Goal: Entertainment & Leisure: Consume media (video, audio)

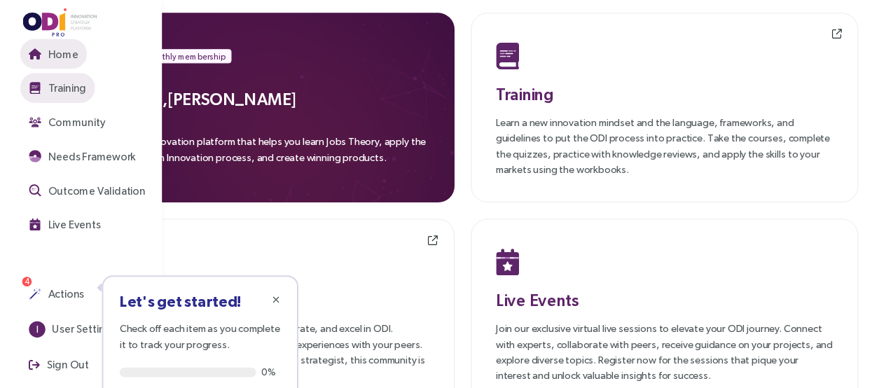
scroll to position [3, 0]
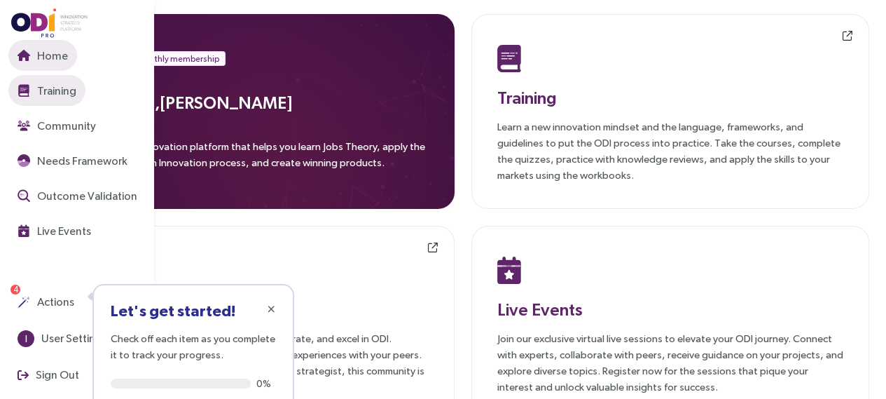
click at [62, 94] on span "Training" at bounding box center [55, 91] width 42 height 18
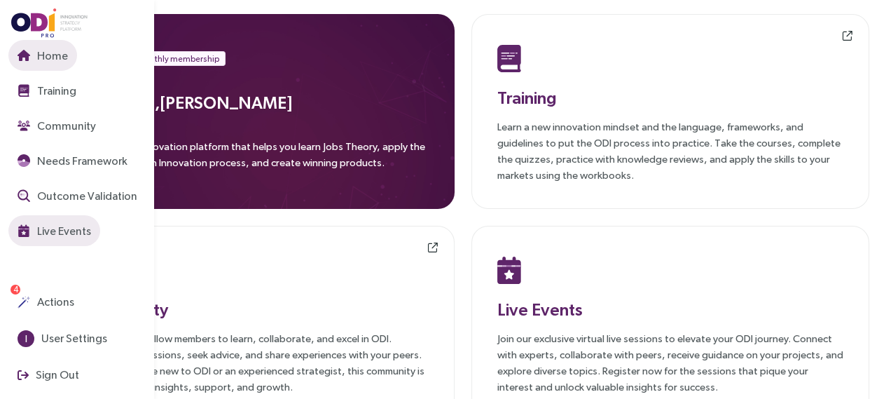
click at [27, 233] on img "button" at bounding box center [24, 230] width 13 height 13
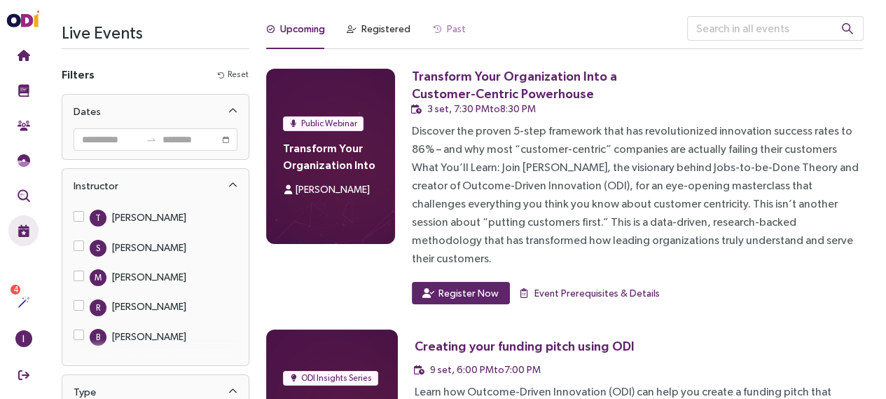
scroll to position [3, 0]
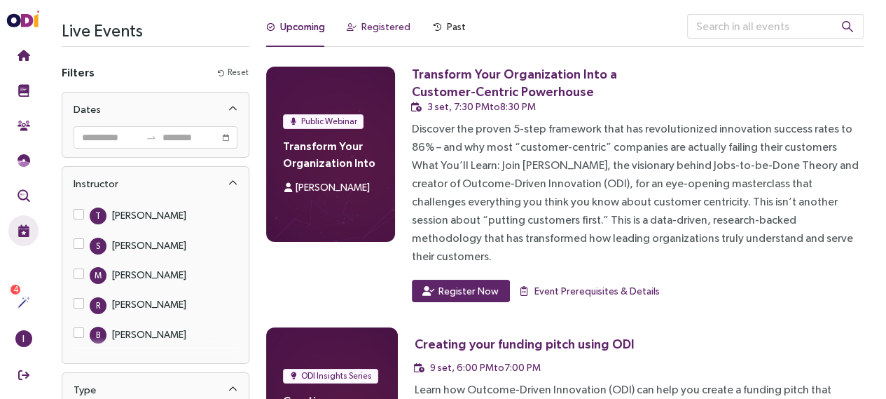
click at [367, 19] on div "Registered" at bounding box center [386, 26] width 49 height 15
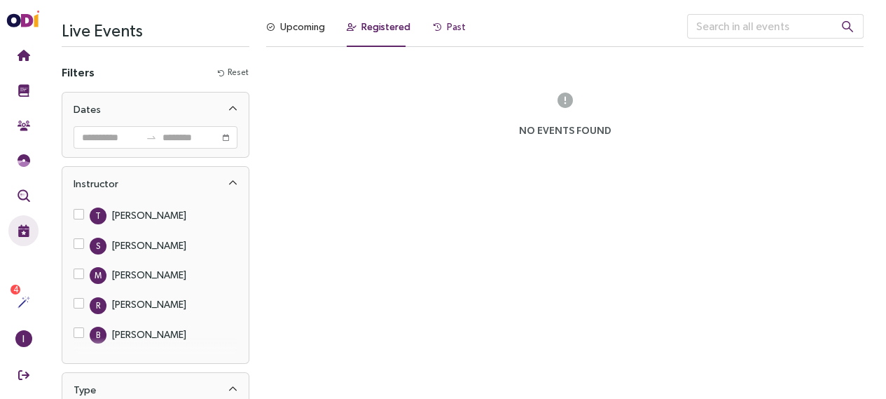
click at [441, 29] on div "Past" at bounding box center [449, 26] width 33 height 15
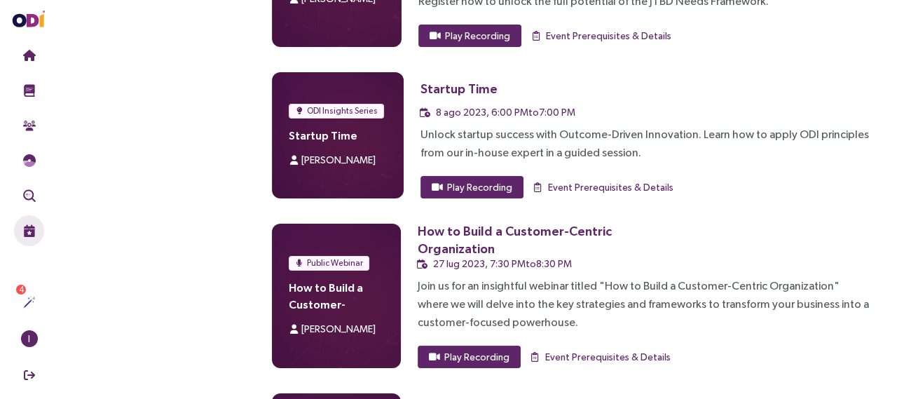
scroll to position [13271, 0]
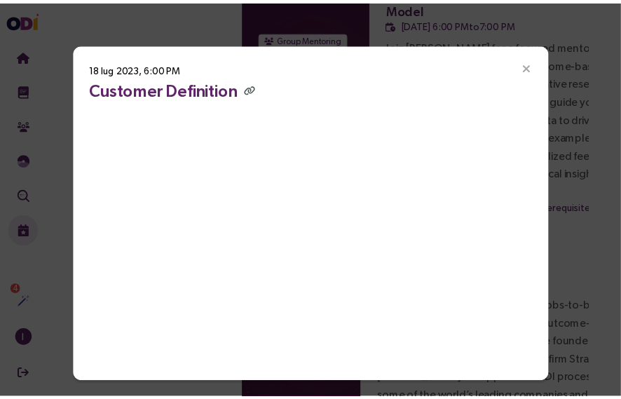
scroll to position [0, 0]
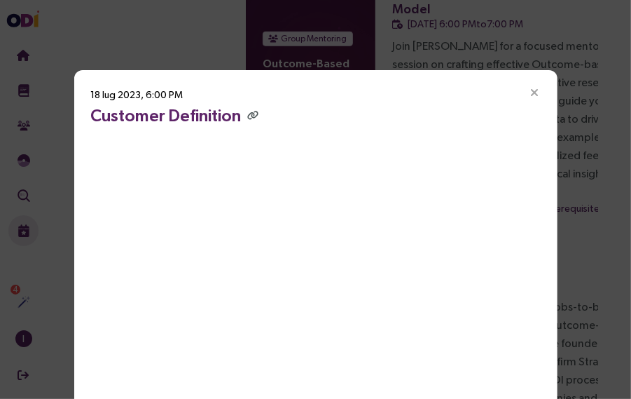
click at [531, 93] on icon "Close" at bounding box center [535, 93] width 13 height 13
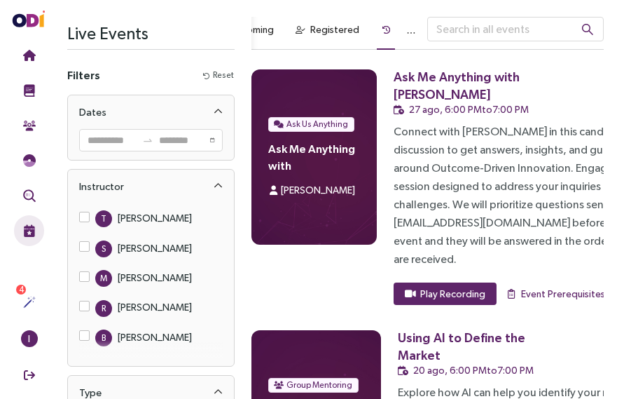
scroll to position [134, 0]
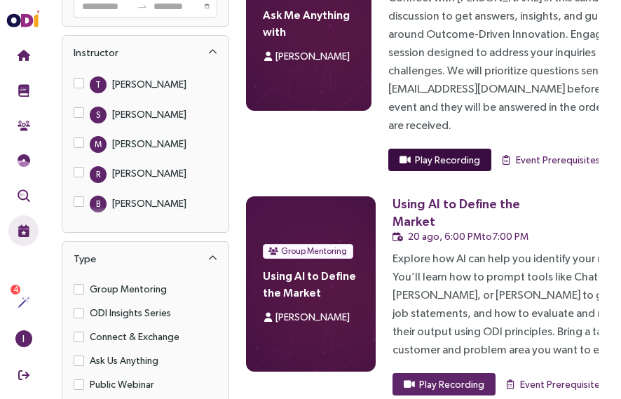
click at [457, 155] on span "Play Recording" at bounding box center [447, 159] width 65 height 15
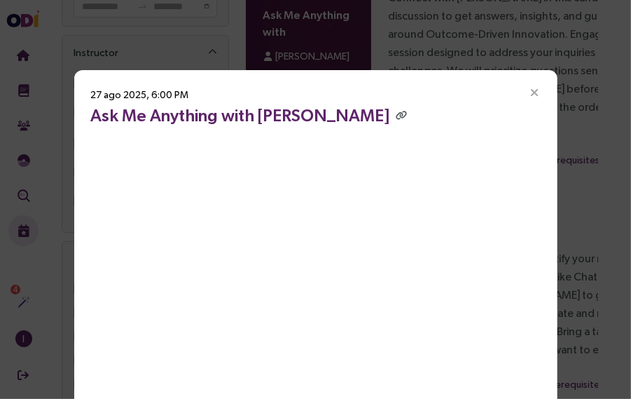
scroll to position [27, 0]
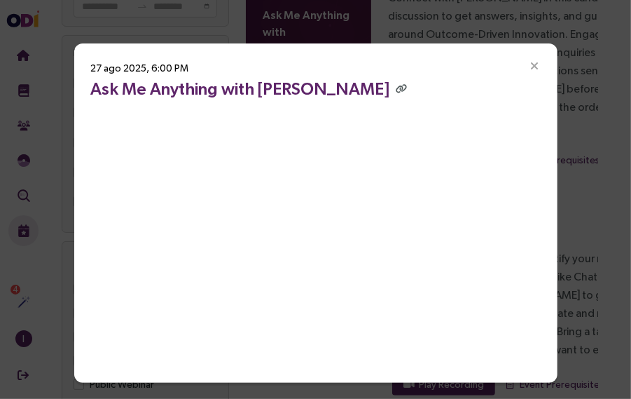
click at [530, 71] on icon "Close" at bounding box center [535, 66] width 13 height 13
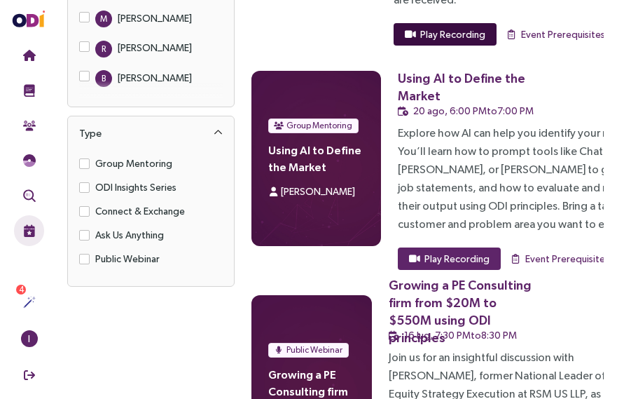
scroll to position [260, 0]
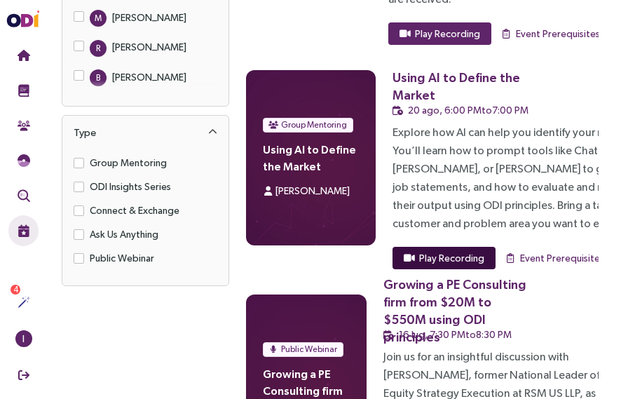
click at [446, 259] on span "Play Recording" at bounding box center [451, 257] width 65 height 15
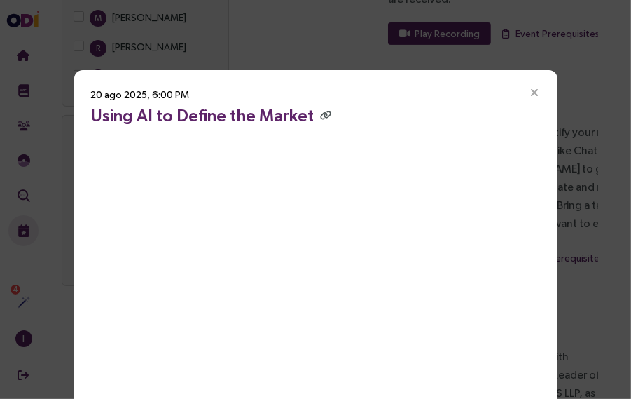
scroll to position [27, 0]
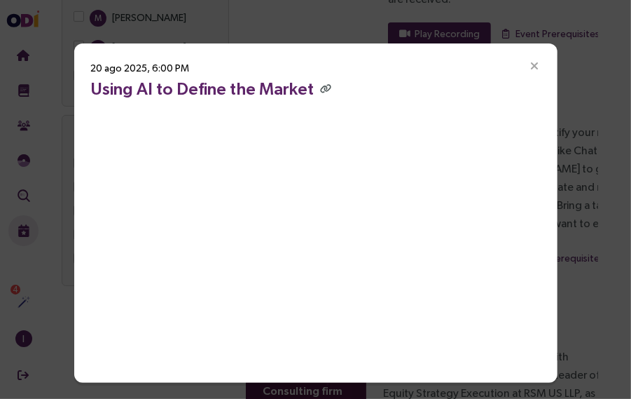
click at [529, 66] on icon "Close" at bounding box center [535, 66] width 13 height 13
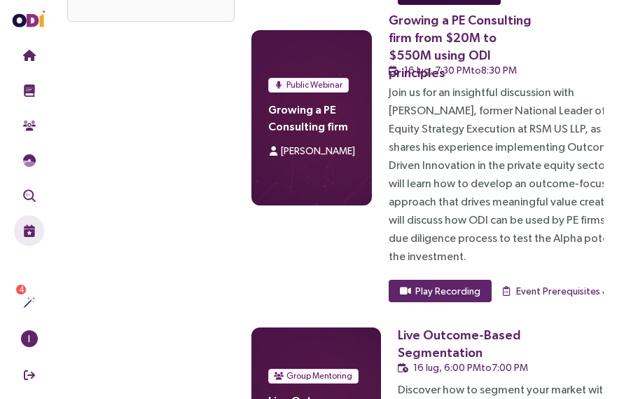
scroll to position [605, 0]
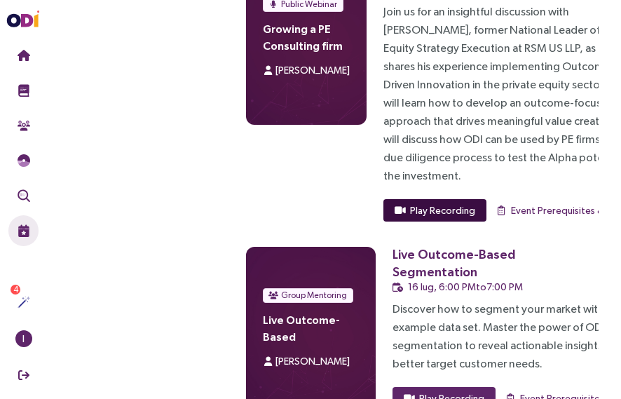
click at [435, 211] on span "Play Recording" at bounding box center [442, 209] width 65 height 15
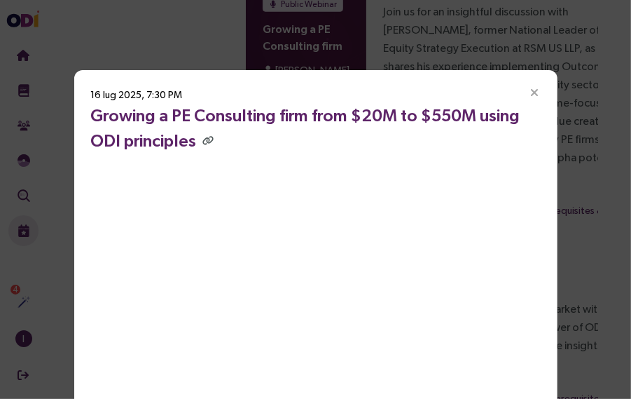
scroll to position [52, 0]
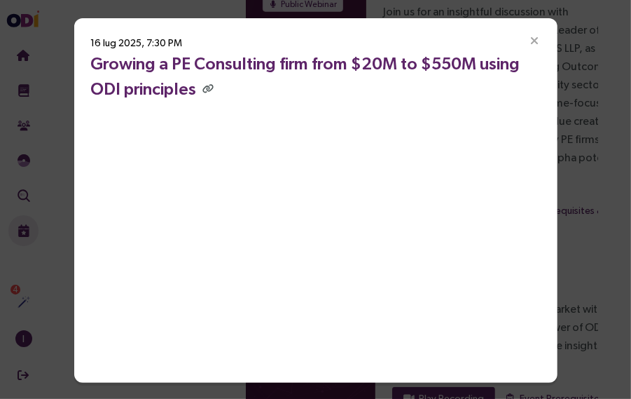
click at [529, 41] on icon "Close" at bounding box center [535, 41] width 13 height 13
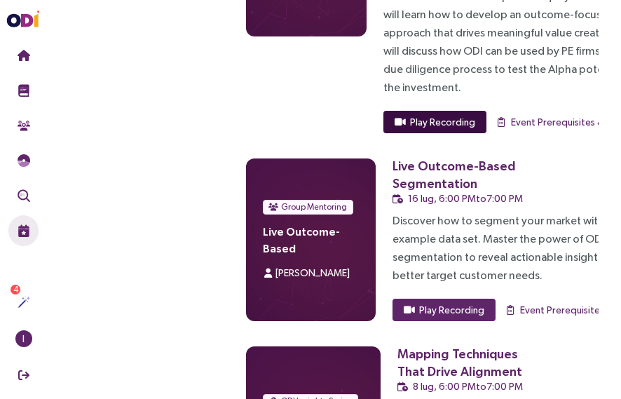
scroll to position [849, 0]
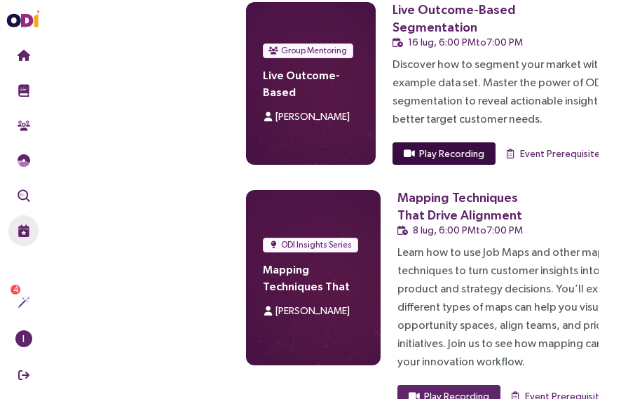
click at [445, 148] on span "Play Recording" at bounding box center [451, 153] width 65 height 15
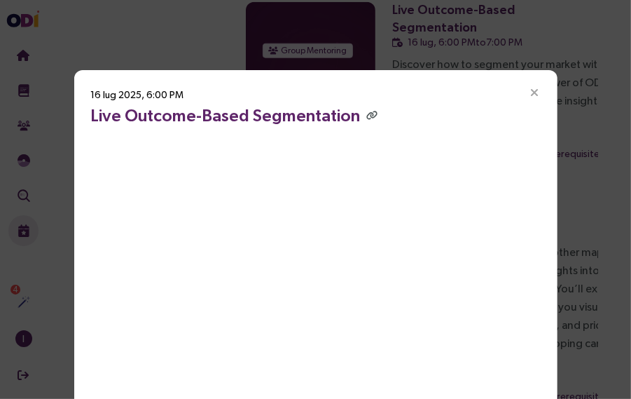
click at [531, 87] on icon "Close" at bounding box center [535, 93] width 13 height 13
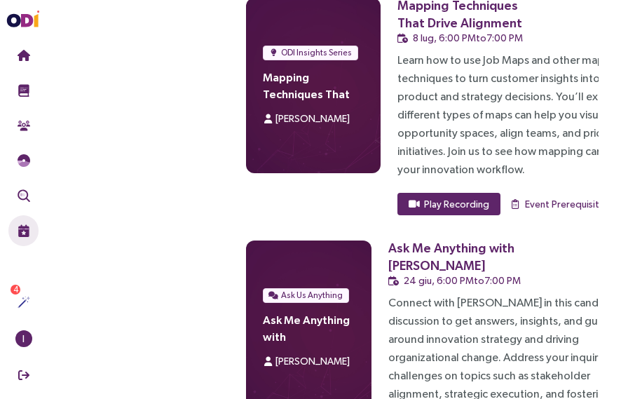
scroll to position [1050, 0]
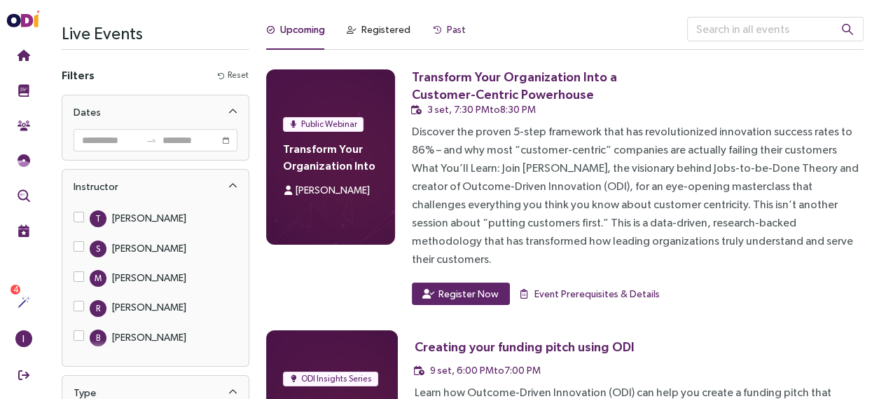
click at [448, 32] on div "Past" at bounding box center [456, 29] width 19 height 15
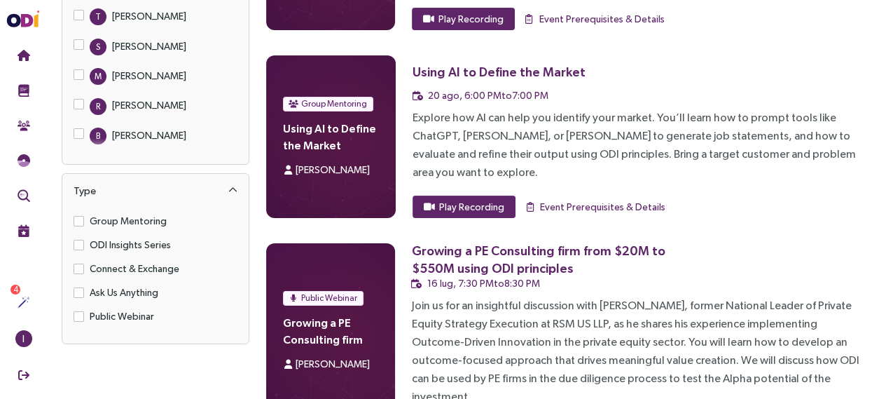
scroll to position [224, 0]
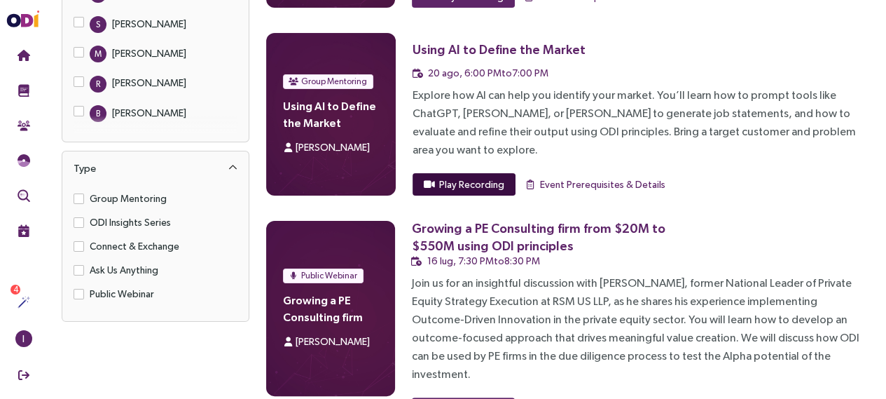
click at [458, 177] on span "Play Recording" at bounding box center [471, 184] width 65 height 15
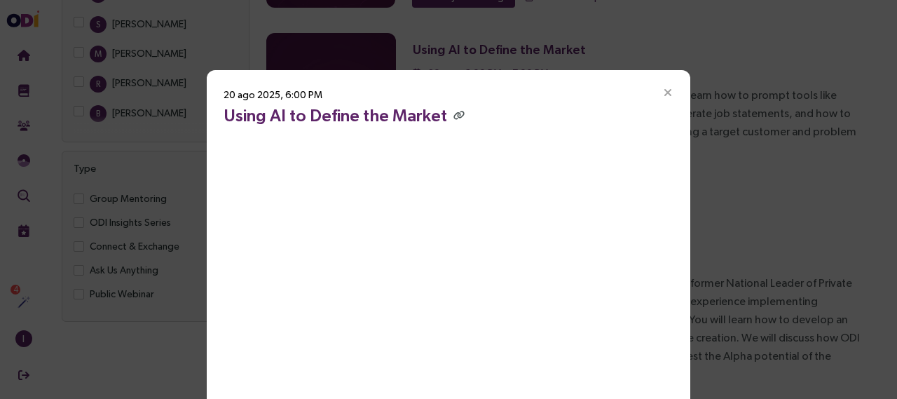
click at [664, 95] on icon "Close" at bounding box center [667, 93] width 13 height 13
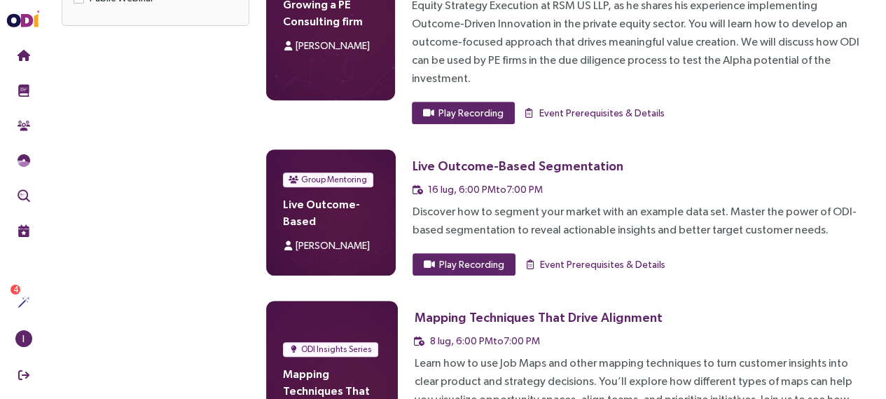
scroll to position [523, 0]
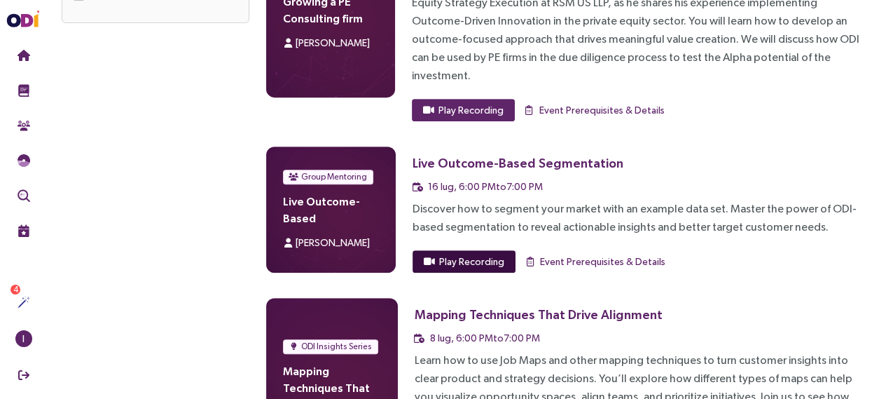
click at [479, 254] on span "Play Recording" at bounding box center [471, 261] width 65 height 15
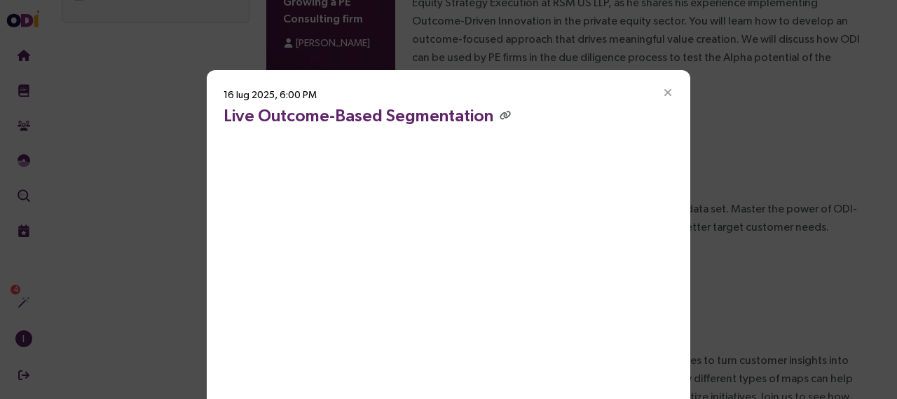
drag, startPoint x: 598, startPoint y: 135, endPoint x: 756, endPoint y: 92, distance: 163.3
click at [756, 92] on div "16 lug 2025, 6:00 PM Live Outcome-Based Segmentation" at bounding box center [448, 199] width 897 height 399
click at [664, 92] on icon "Close" at bounding box center [667, 93] width 13 height 13
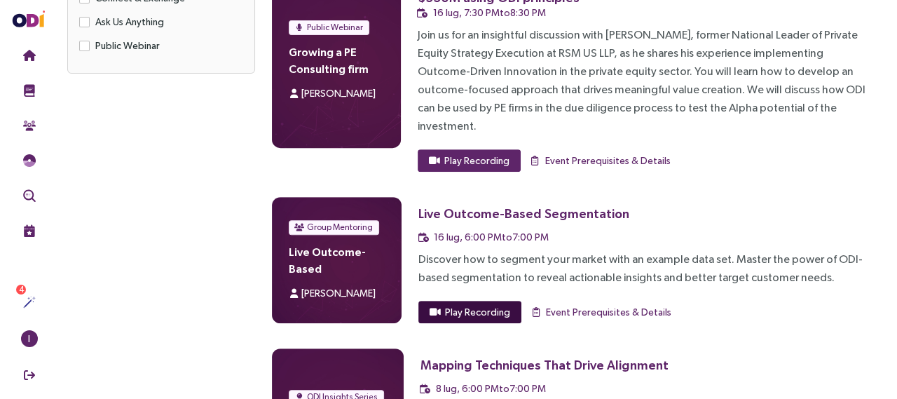
scroll to position [472, 0]
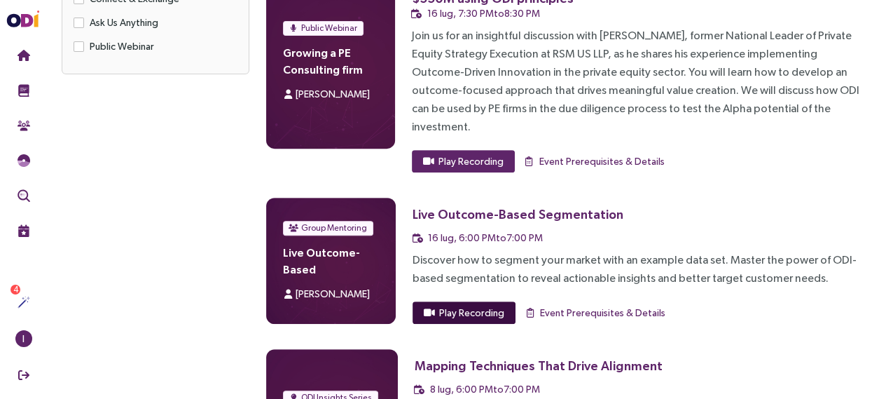
click at [481, 305] on span "Play Recording" at bounding box center [471, 312] width 65 height 15
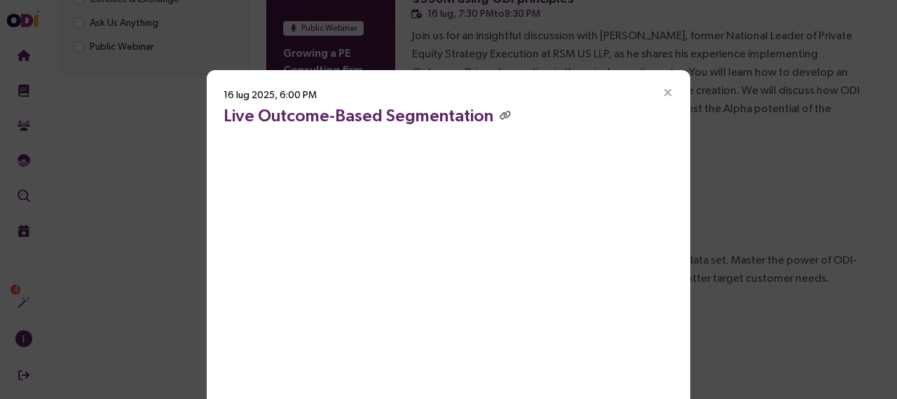
click at [743, 144] on div "16 lug 2025, 6:00 PM Live Outcome-Based Segmentation" at bounding box center [448, 199] width 897 height 399
click at [748, 135] on div "16 lug 2025, 6:00 PM Live Outcome-Based Segmentation" at bounding box center [448, 199] width 897 height 399
click at [516, 78] on div "16 lug 2025, 6:00 PM Live Outcome-Based Segmentation" at bounding box center [448, 239] width 483 height 339
click at [534, 46] on div "16 lug 2025, 6:00 PM Live Outcome-Based Segmentation" at bounding box center [448, 199] width 897 height 399
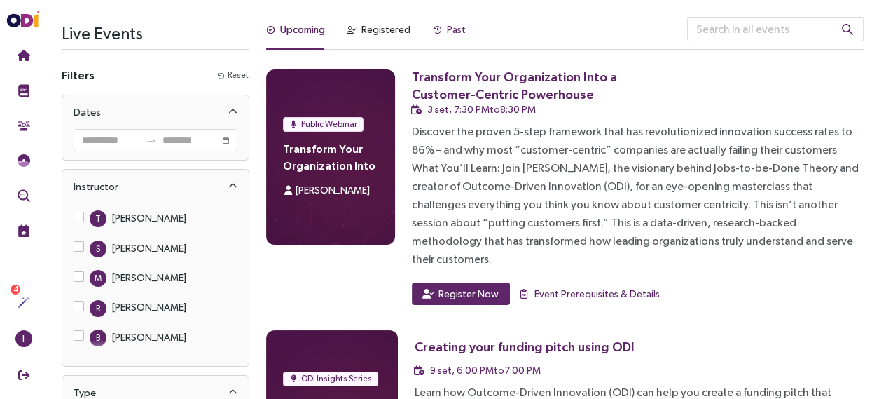
click at [447, 29] on div "Past" at bounding box center [456, 29] width 19 height 15
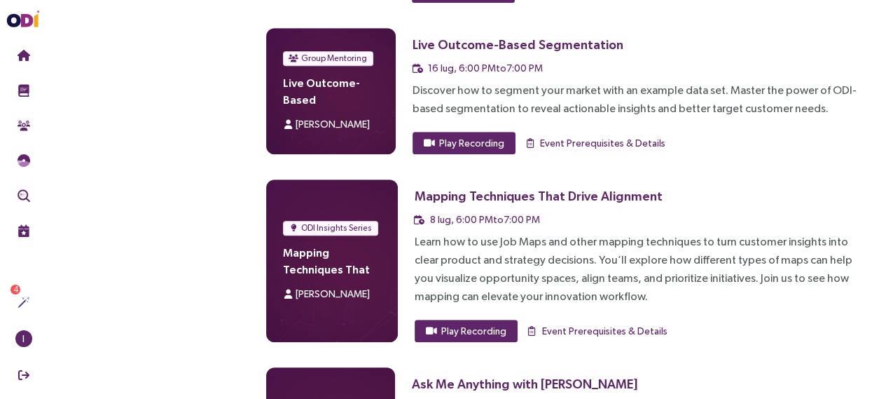
scroll to position [642, 0]
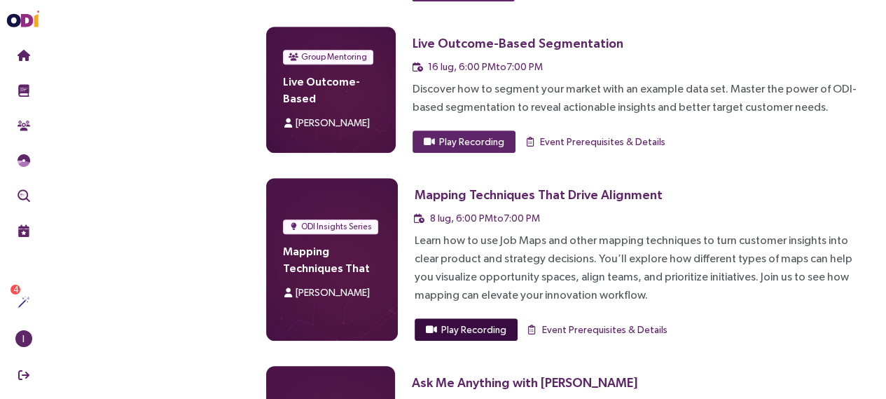
click at [478, 322] on span "Play Recording" at bounding box center [473, 329] width 65 height 15
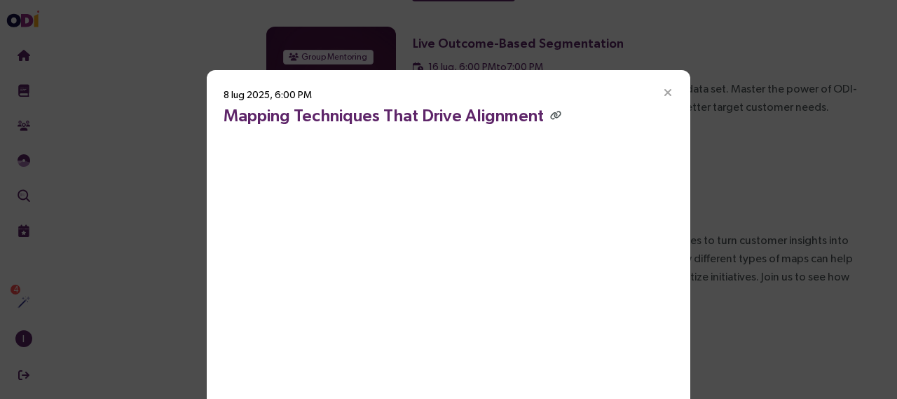
click at [662, 92] on icon "Close" at bounding box center [667, 93] width 13 height 13
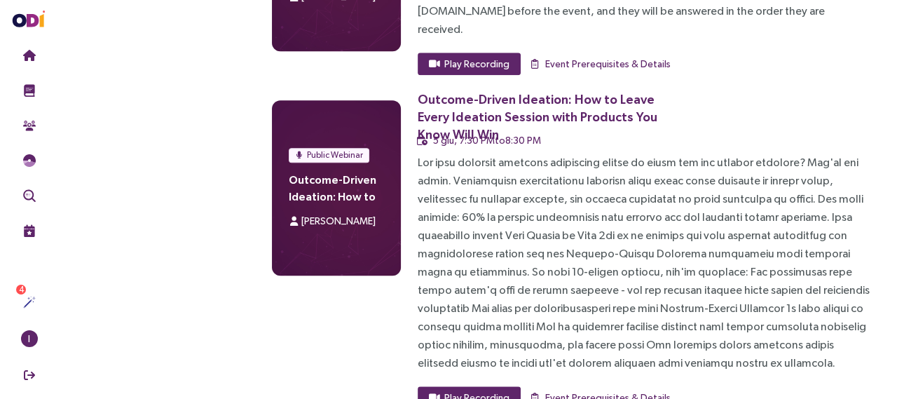
scroll to position [1185, 0]
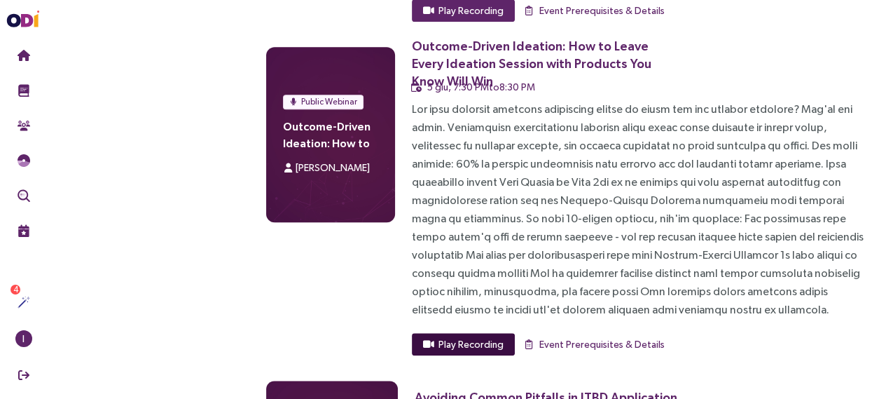
click at [452, 336] on span "Play Recording" at bounding box center [471, 343] width 65 height 15
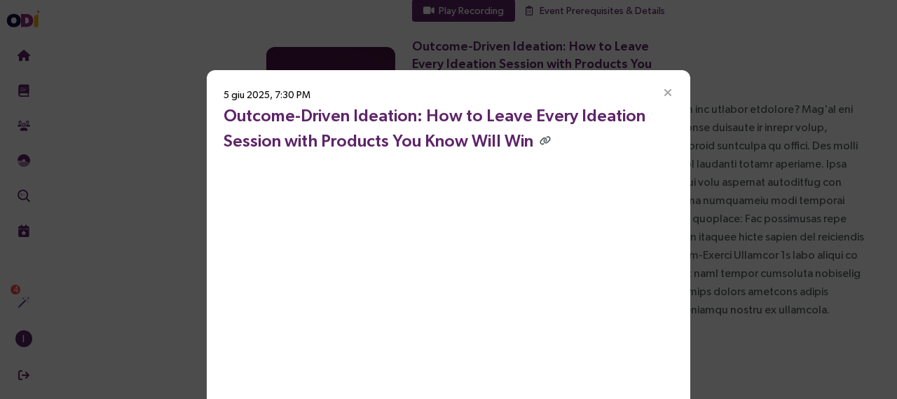
scroll to position [52, 0]
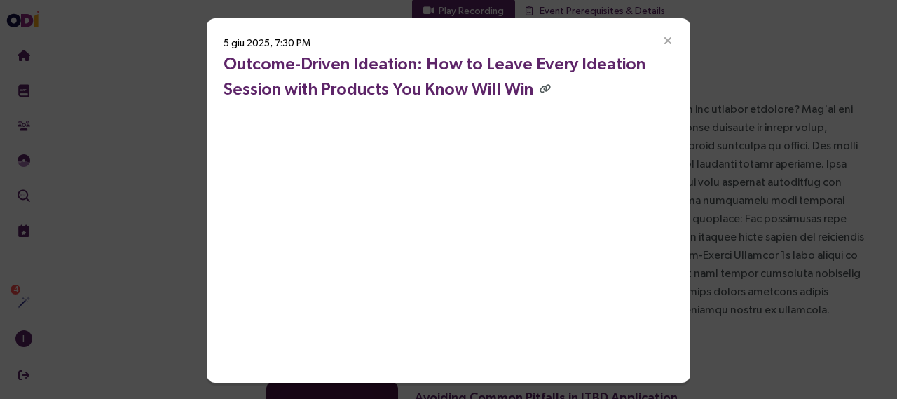
click at [667, 43] on icon "Close" at bounding box center [667, 41] width 13 height 13
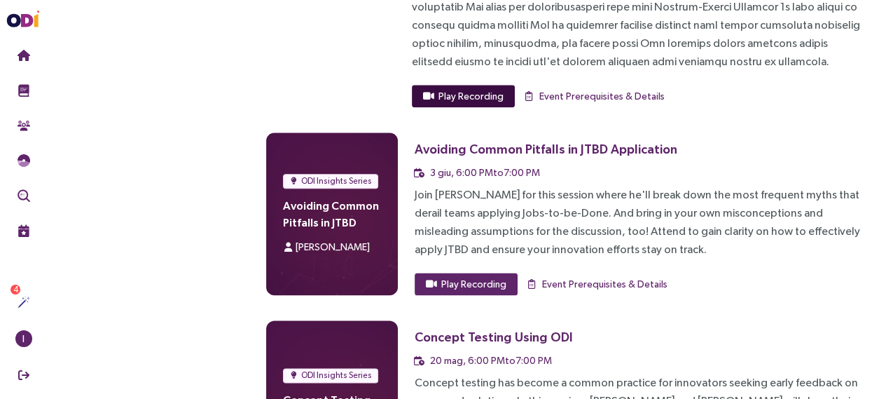
scroll to position [1437, 0]
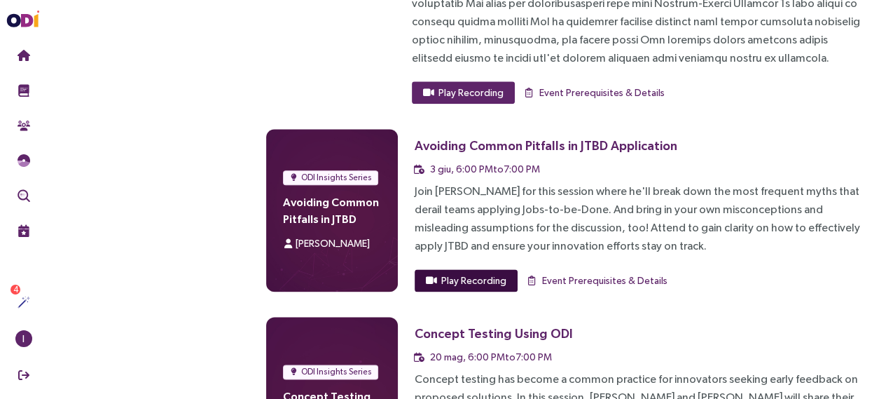
click at [494, 273] on span "Play Recording" at bounding box center [473, 280] width 65 height 15
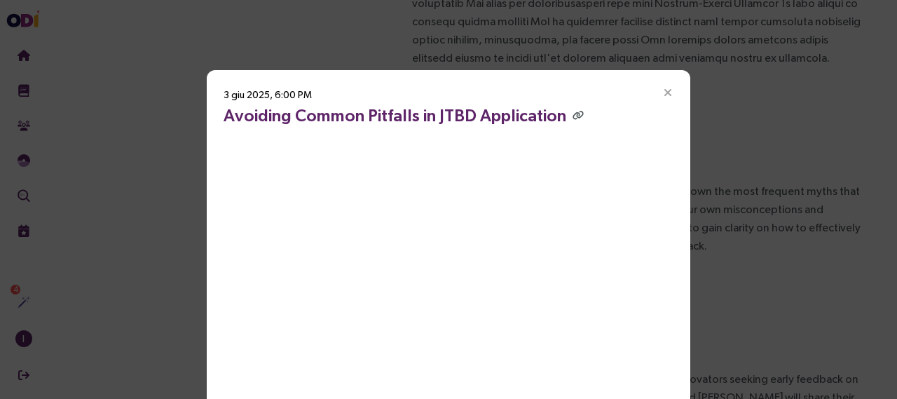
click at [664, 91] on icon "Close" at bounding box center [667, 93] width 13 height 13
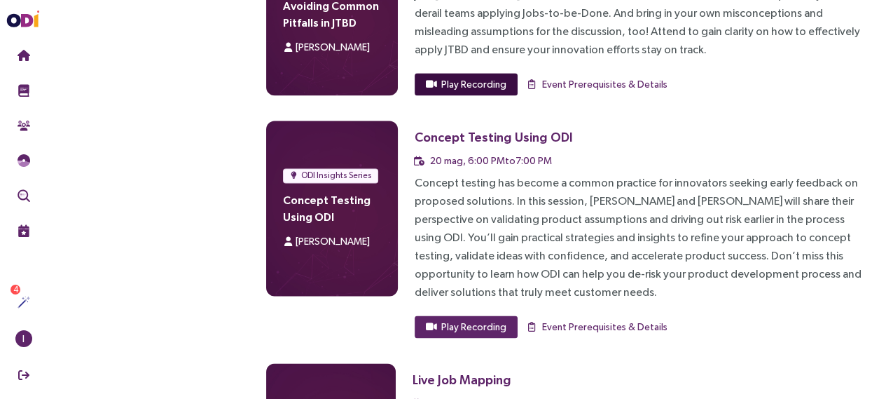
scroll to position [1635, 0]
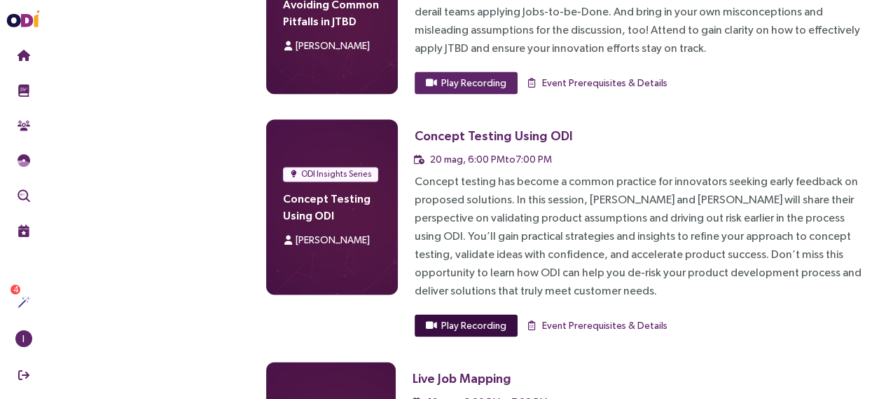
click at [490, 317] on span "Play Recording" at bounding box center [473, 324] width 65 height 15
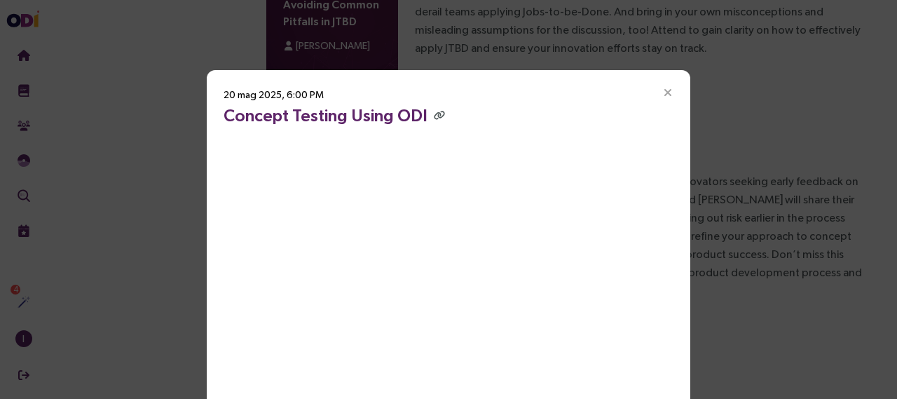
drag, startPoint x: 601, startPoint y: 139, endPoint x: 497, endPoint y: 106, distance: 109.7
click at [497, 106] on h3 "Concept Testing Using ODI" at bounding box center [449, 114] width 450 height 25
click at [661, 90] on icon "Close" at bounding box center [667, 93] width 13 height 13
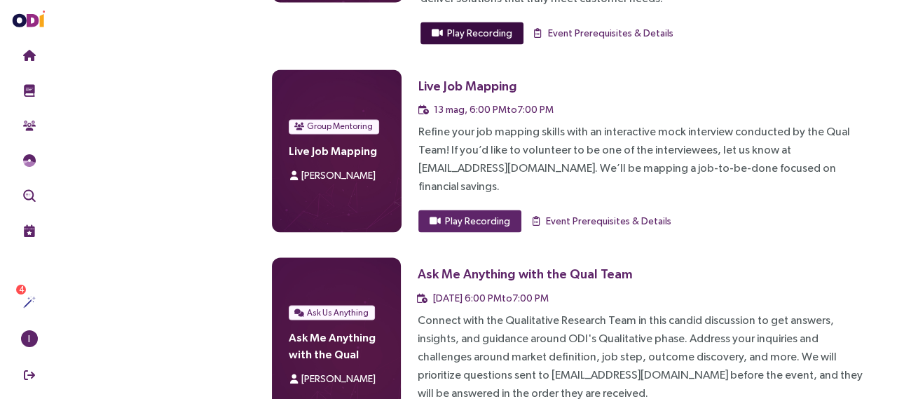
scroll to position [1926, 0]
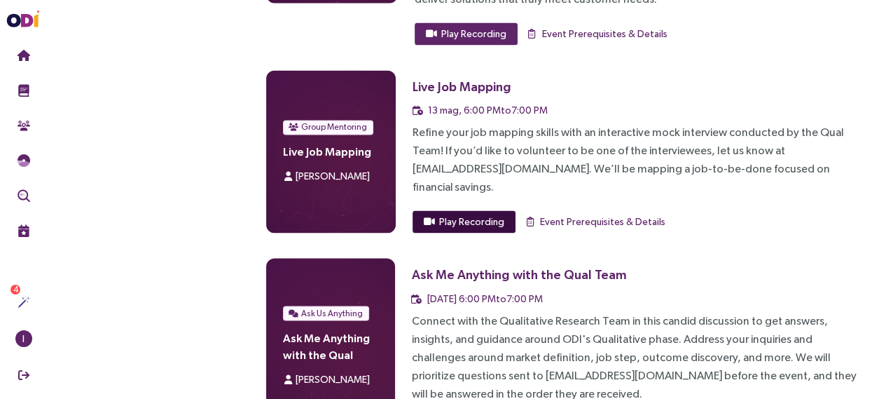
click at [481, 214] on span "Play Recording" at bounding box center [471, 221] width 65 height 15
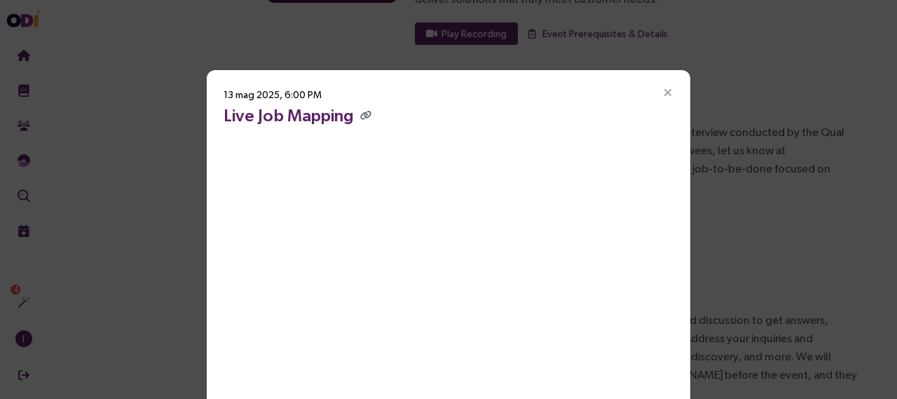
scroll to position [27, 0]
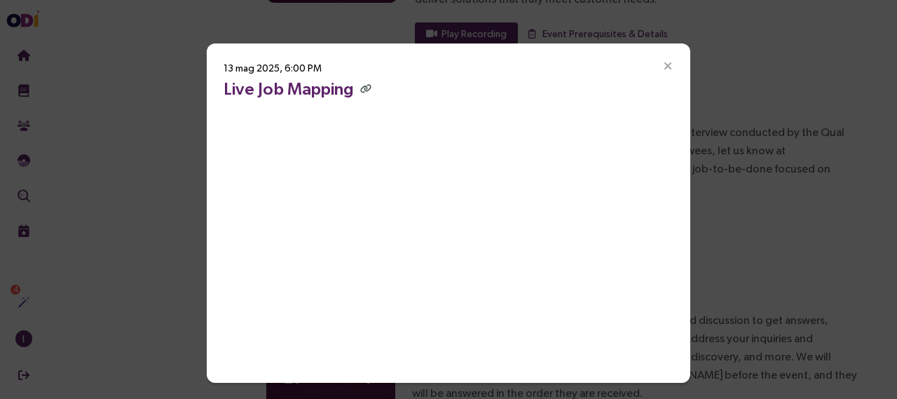
click at [663, 64] on icon "Close" at bounding box center [667, 66] width 13 height 13
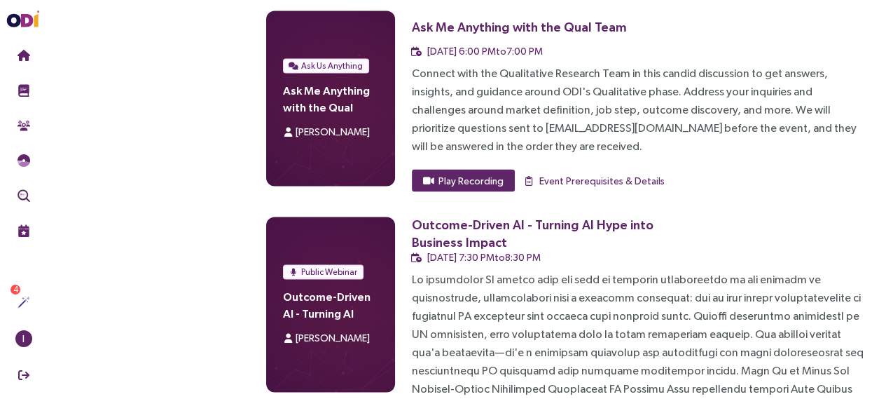
scroll to position [2291, 0]
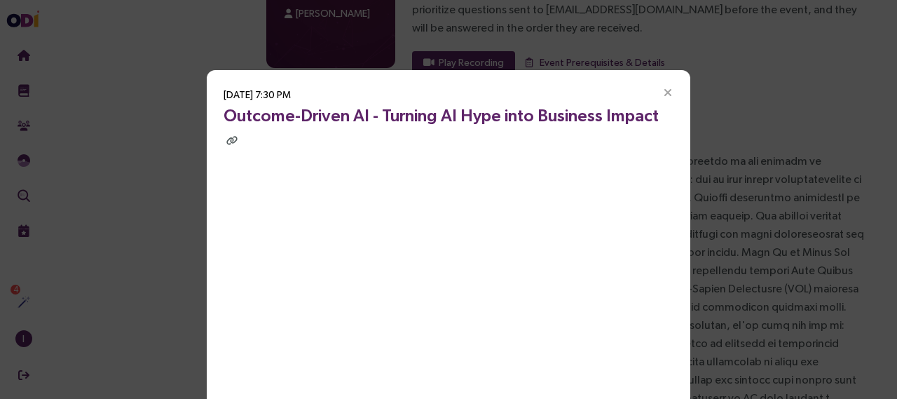
click at [664, 95] on icon "Close" at bounding box center [667, 93] width 13 height 13
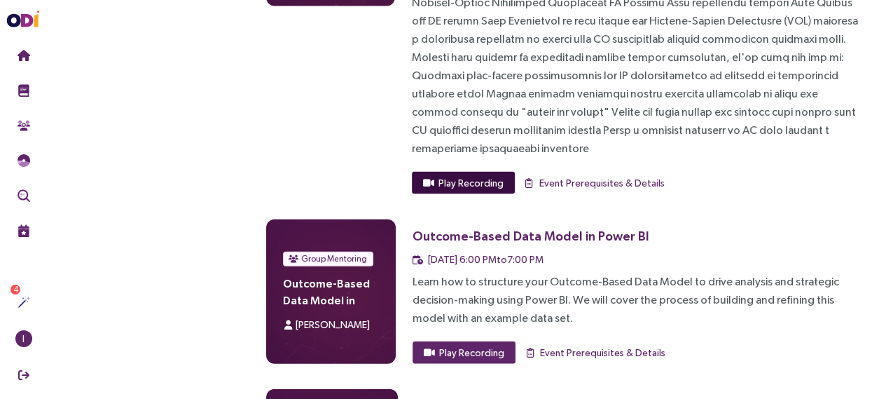
scroll to position [2561, 0]
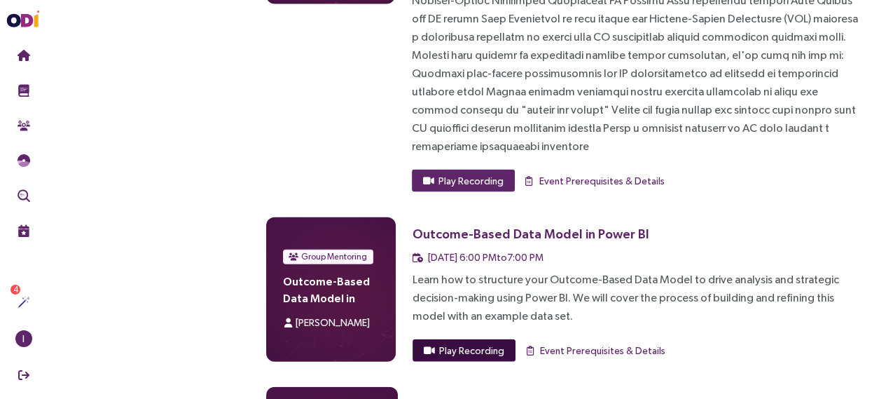
click at [489, 343] on span "Play Recording" at bounding box center [471, 350] width 65 height 15
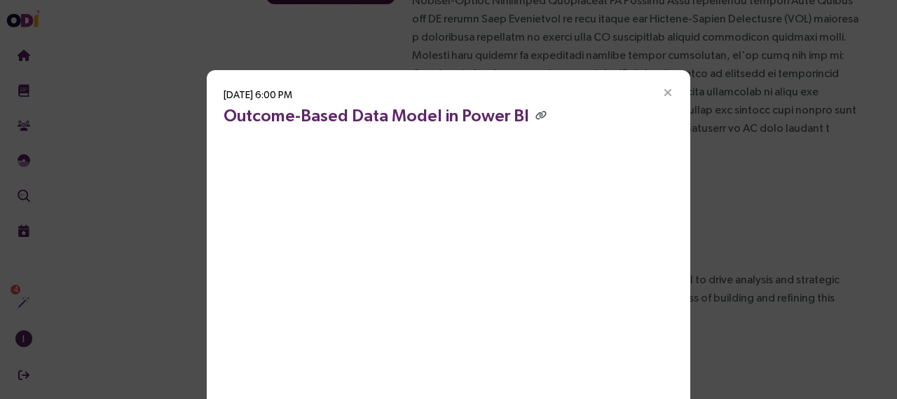
click at [662, 90] on icon "Close" at bounding box center [667, 93] width 13 height 13
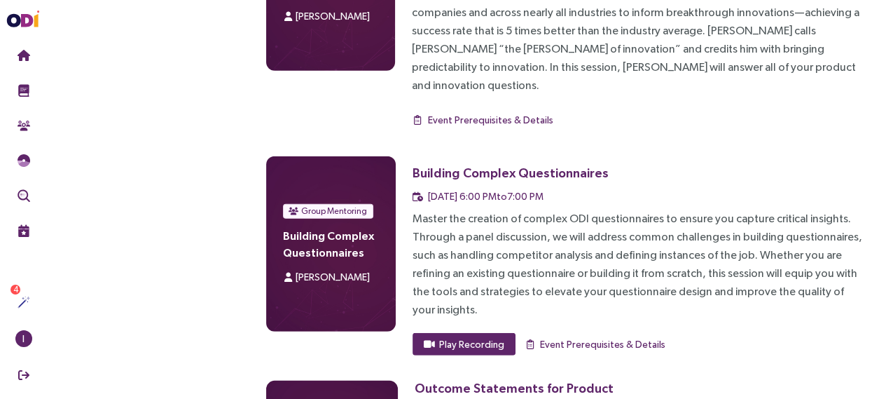
scroll to position [3570, 0]
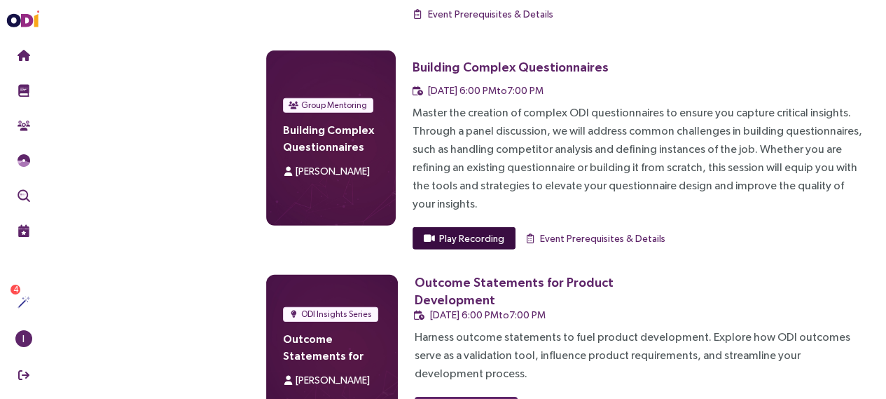
click at [462, 231] on span "Play Recording" at bounding box center [471, 238] width 65 height 15
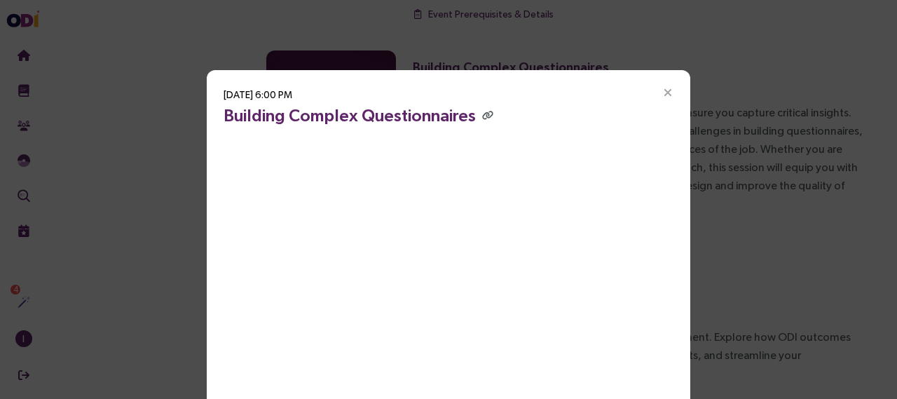
click at [664, 93] on icon "Close" at bounding box center [667, 93] width 13 height 13
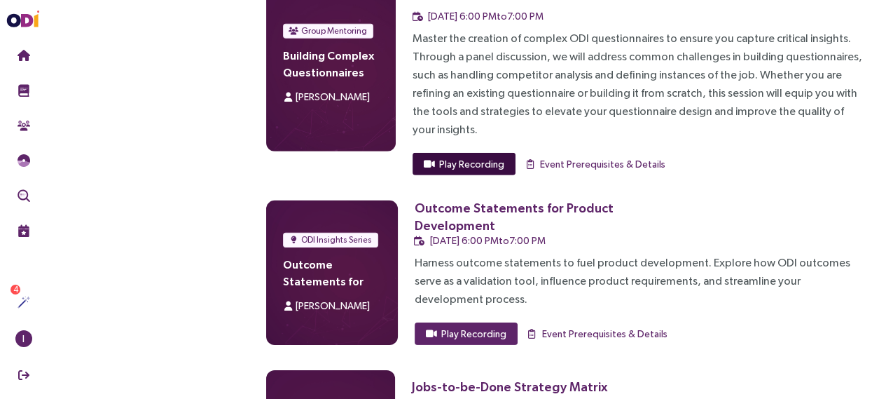
scroll to position [3631, 0]
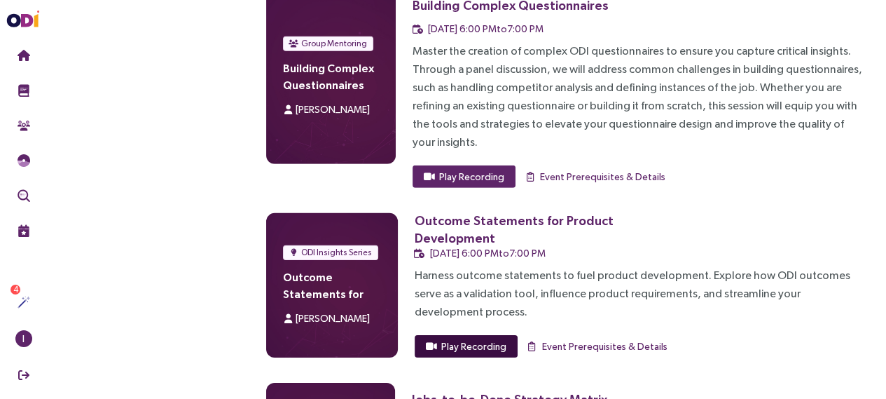
click at [486, 338] on span "Play Recording" at bounding box center [473, 345] width 65 height 15
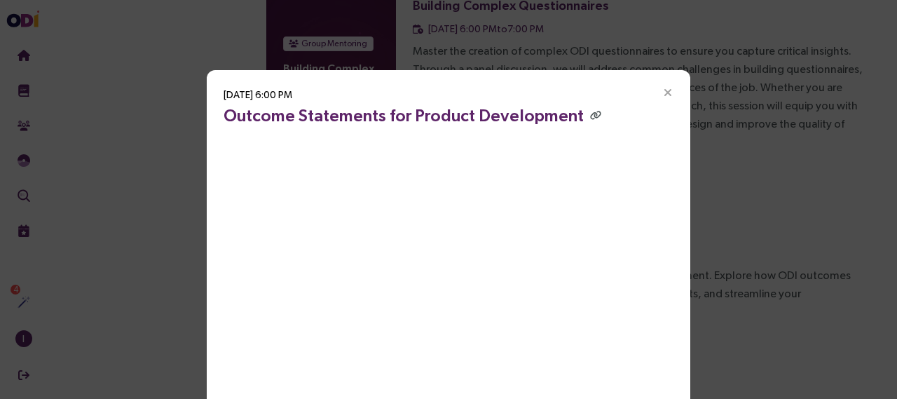
click at [661, 90] on icon "Close" at bounding box center [667, 93] width 13 height 13
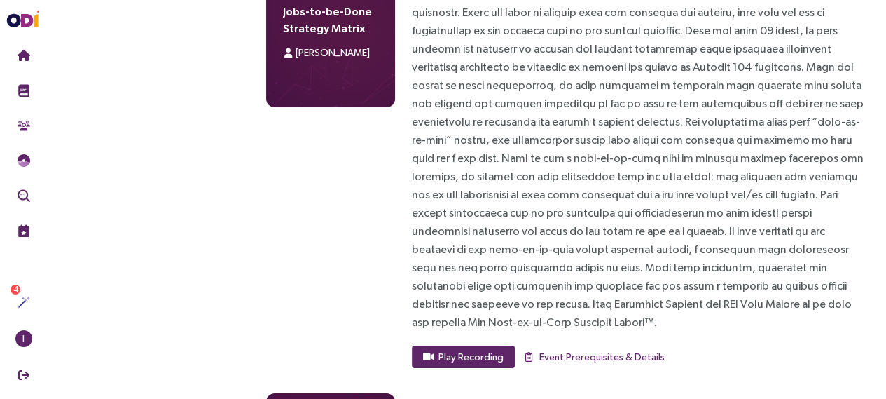
scroll to position [4092, 0]
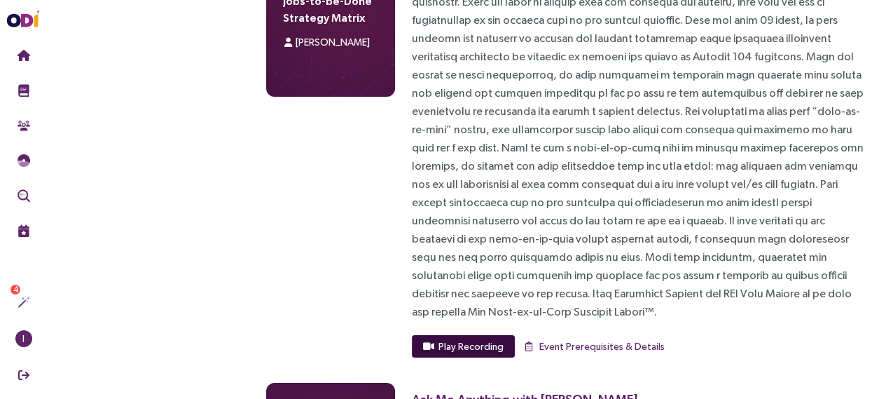
click at [497, 338] on span "Play Recording" at bounding box center [471, 345] width 65 height 15
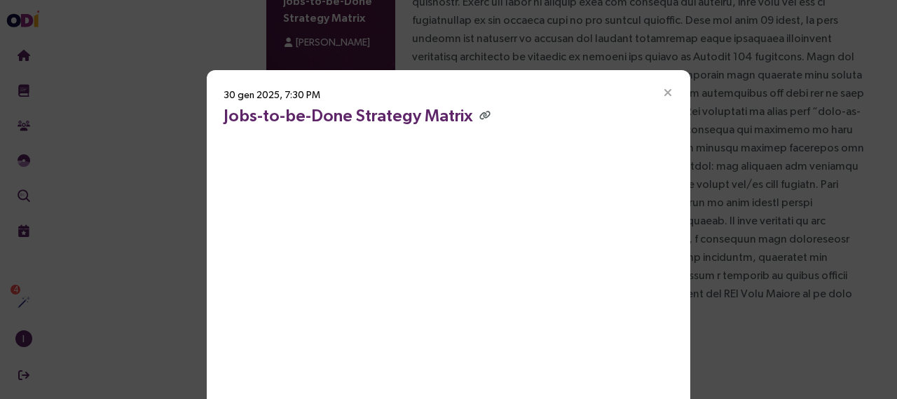
click at [666, 93] on icon "Close" at bounding box center [667, 93] width 13 height 13
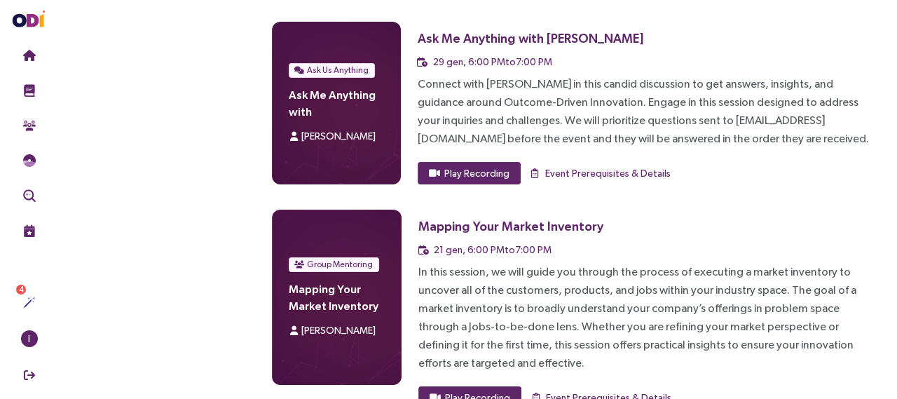
scroll to position [4457, 0]
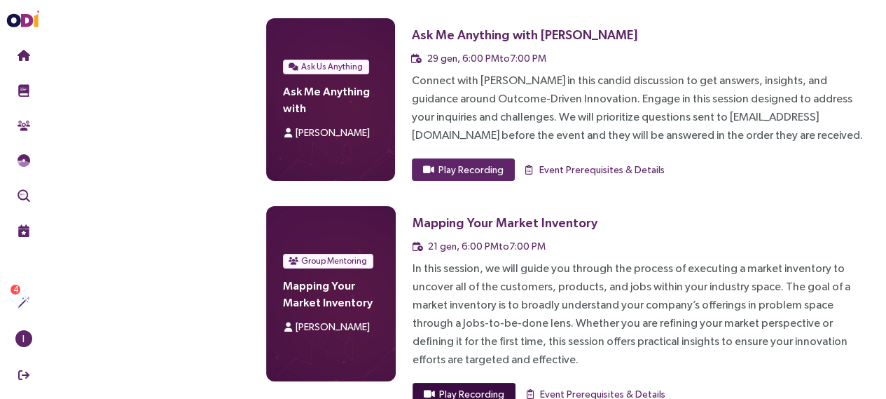
click at [496, 386] on span "Play Recording" at bounding box center [471, 393] width 65 height 15
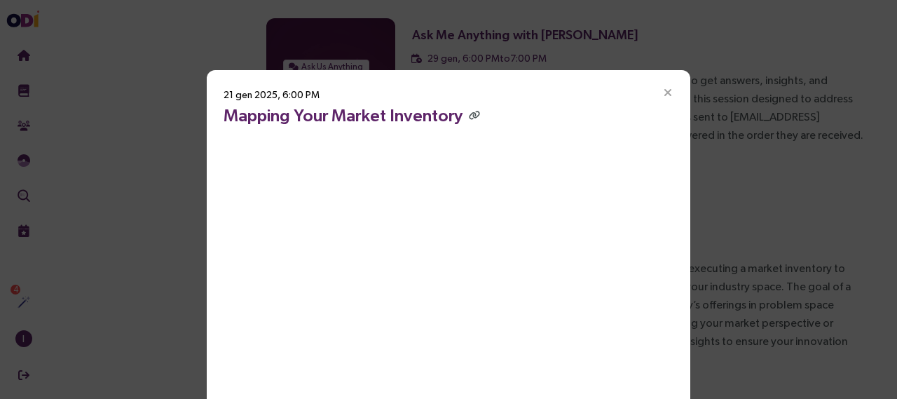
scroll to position [27, 0]
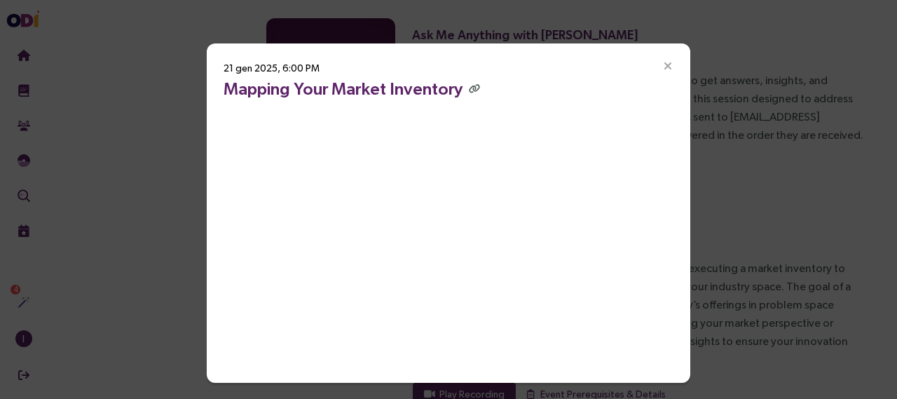
click at [666, 67] on icon "Close" at bounding box center [667, 66] width 13 height 13
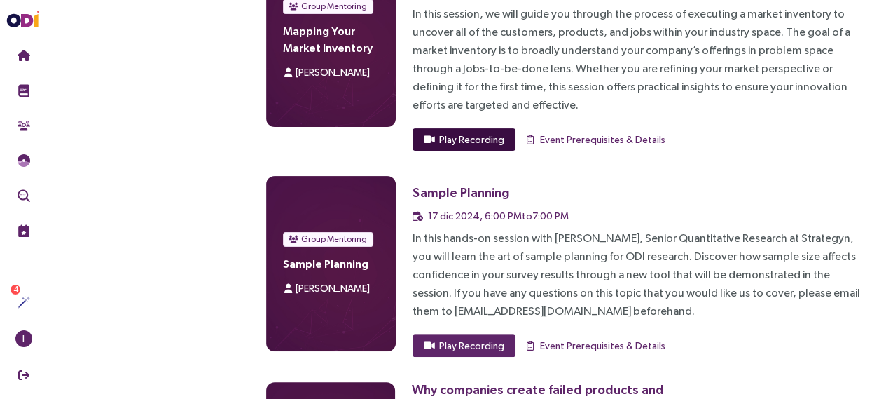
scroll to position [4722, 0]
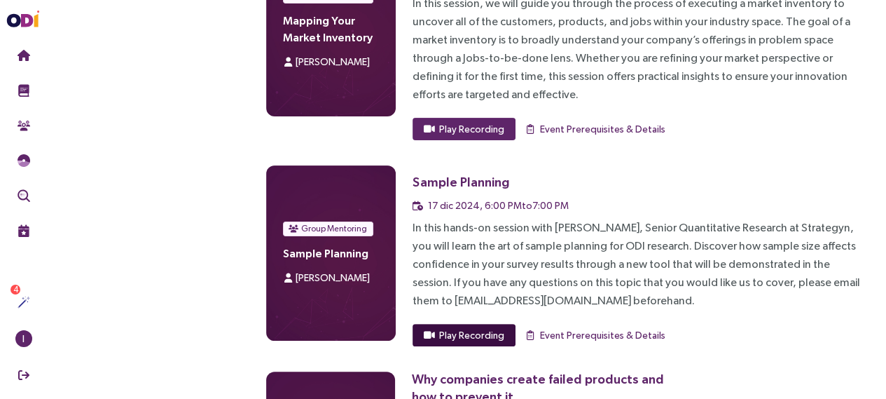
click at [472, 327] on span "Play Recording" at bounding box center [471, 334] width 65 height 15
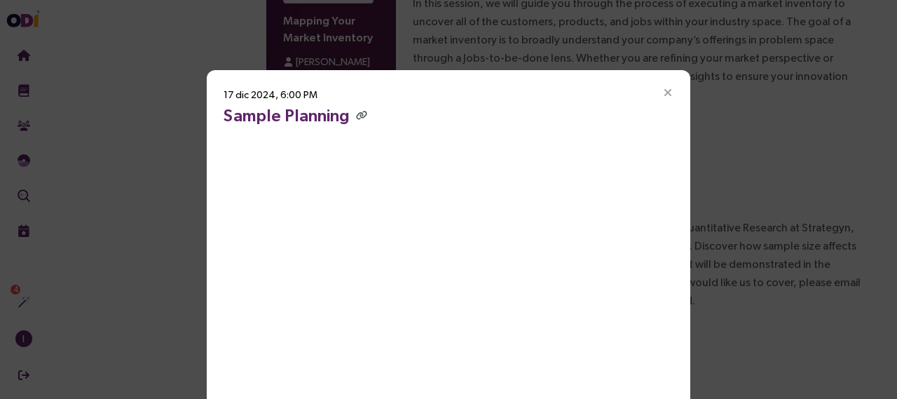
click at [666, 93] on icon "Close" at bounding box center [667, 93] width 13 height 13
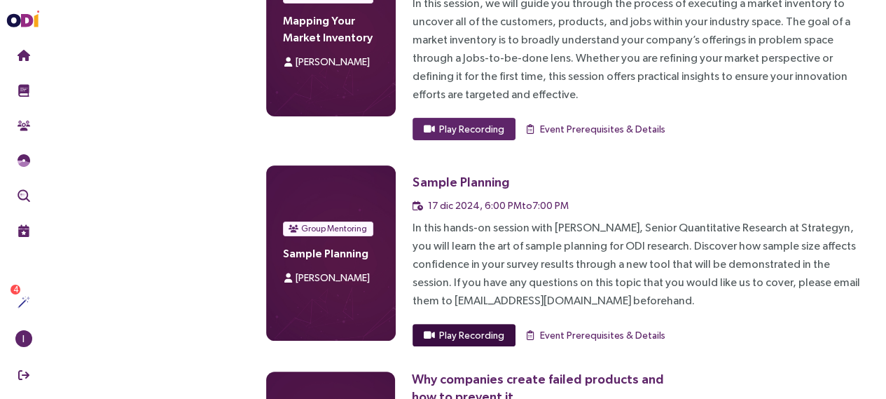
scroll to position [4873, 0]
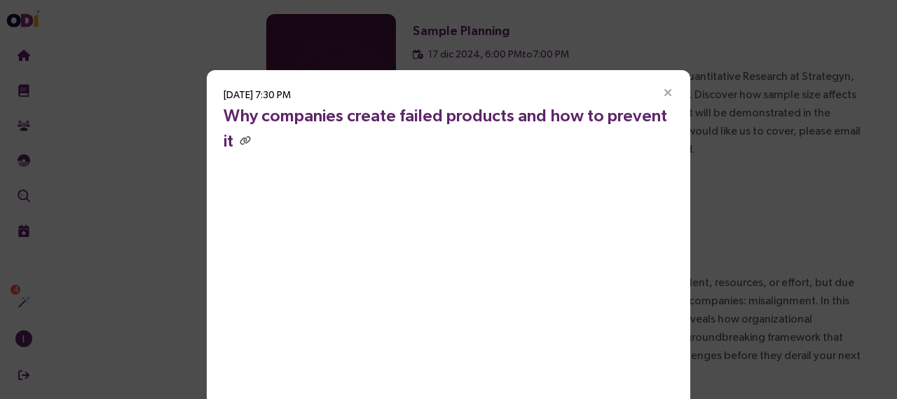
click at [663, 92] on icon "Close" at bounding box center [667, 93] width 13 height 13
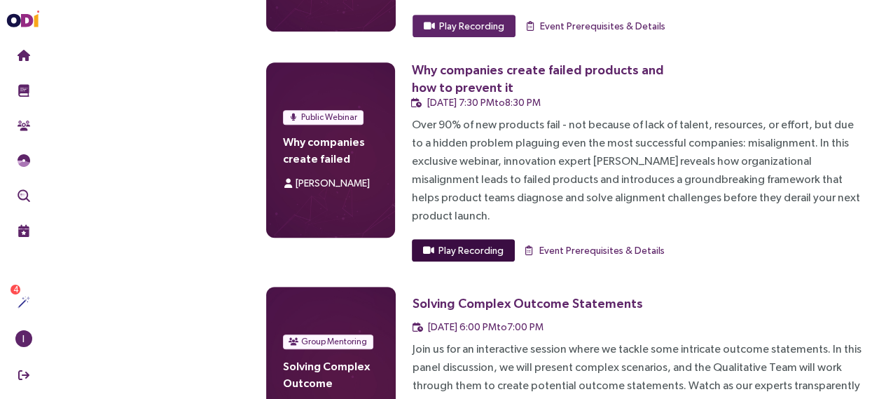
scroll to position [5176, 0]
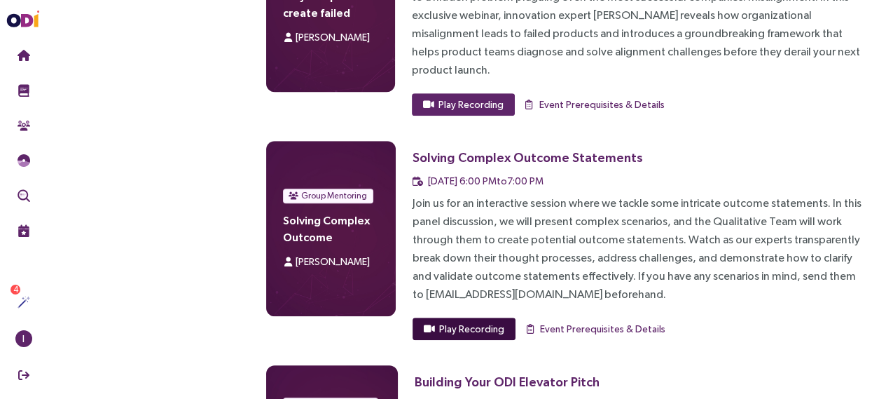
click at [491, 321] on span "Play Recording" at bounding box center [471, 328] width 65 height 15
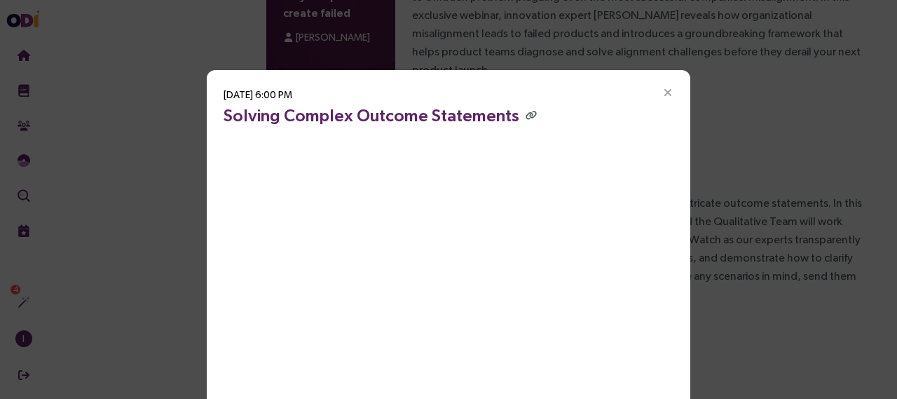
click at [661, 93] on icon "Close" at bounding box center [667, 93] width 13 height 13
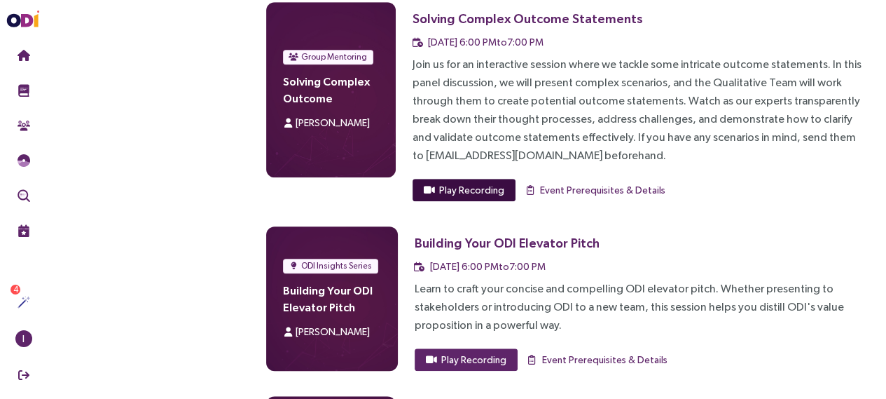
scroll to position [5390, 0]
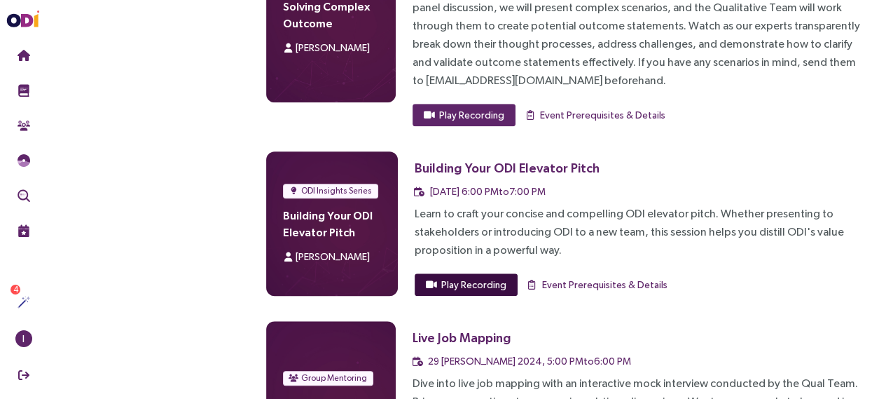
click at [502, 277] on span "Play Recording" at bounding box center [473, 284] width 65 height 15
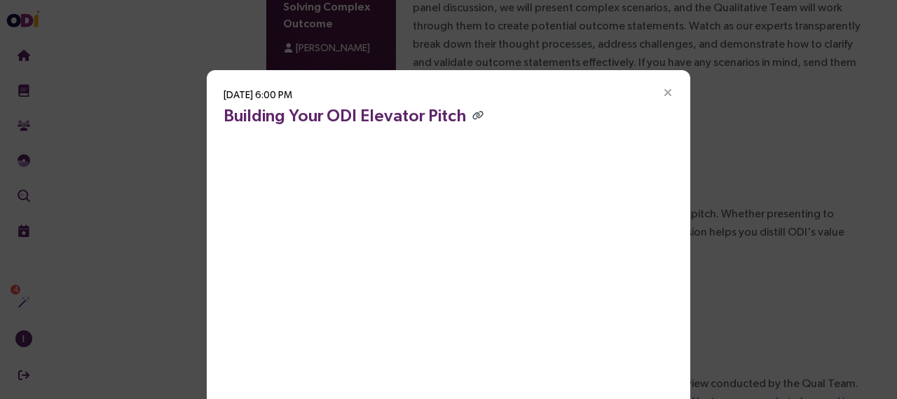
click at [666, 90] on icon "Close" at bounding box center [667, 93] width 13 height 13
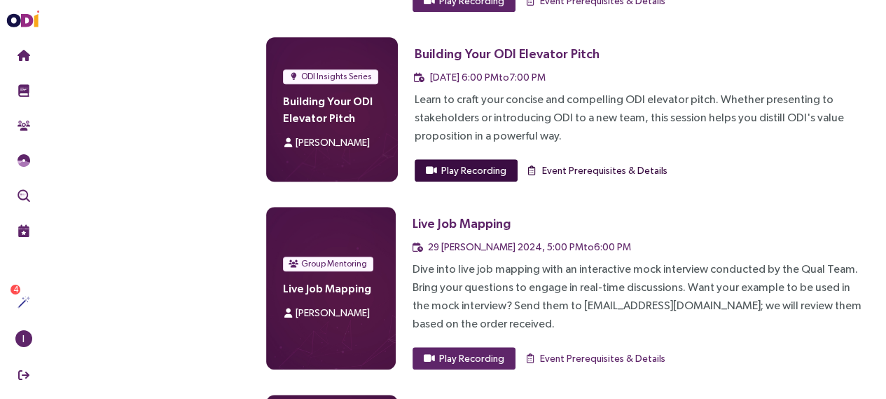
scroll to position [5504, 0]
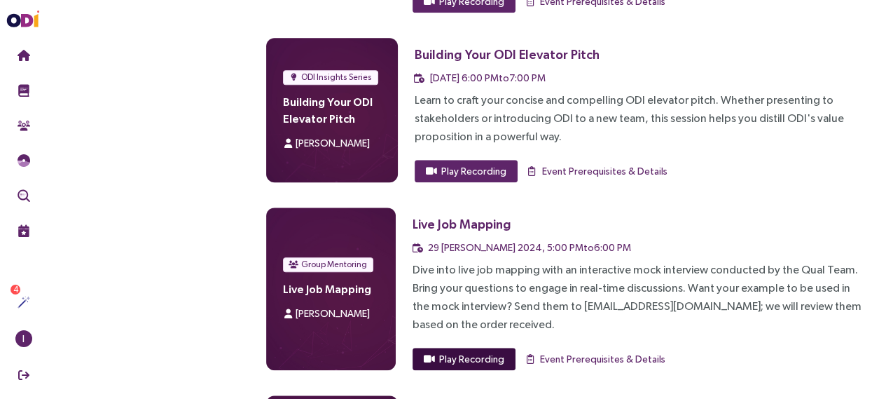
click at [483, 351] on span "Play Recording" at bounding box center [471, 358] width 65 height 15
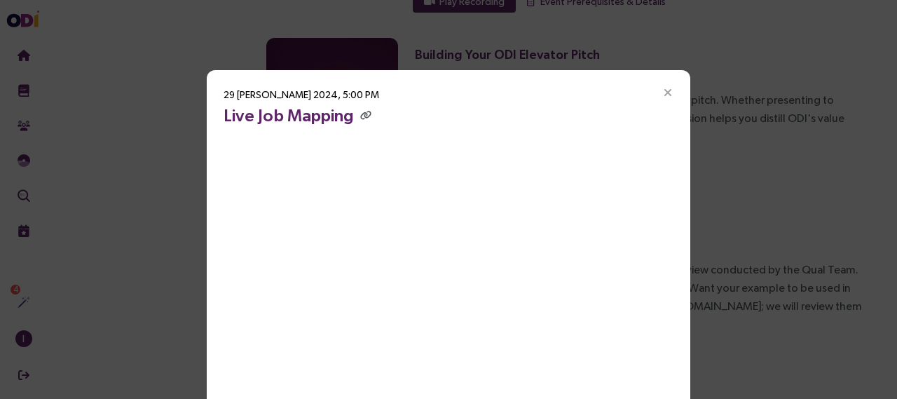
click at [664, 92] on icon "Close" at bounding box center [667, 93] width 13 height 13
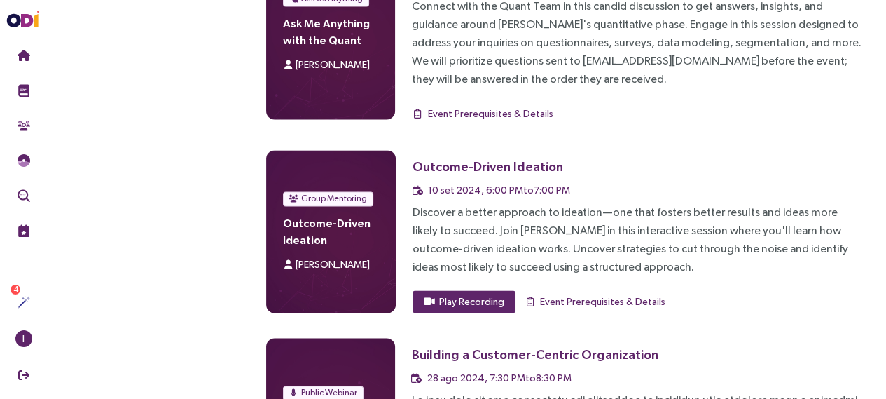
scroll to position [6144, 0]
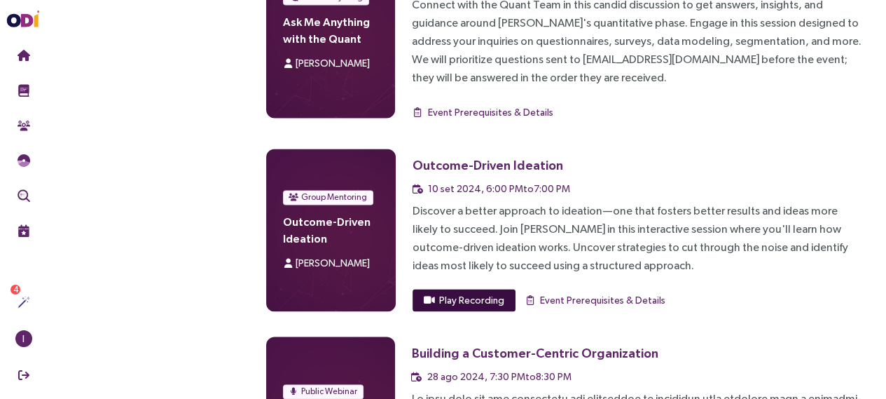
click at [486, 292] on span "Play Recording" at bounding box center [471, 299] width 65 height 15
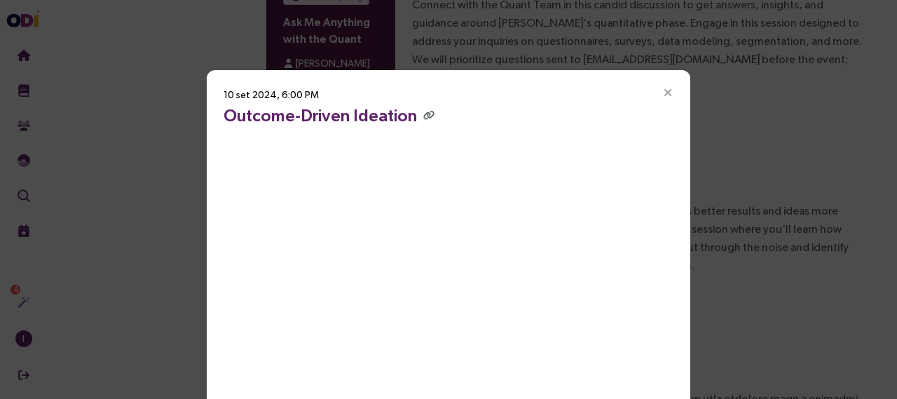
click at [665, 92] on icon "Close" at bounding box center [667, 93] width 13 height 13
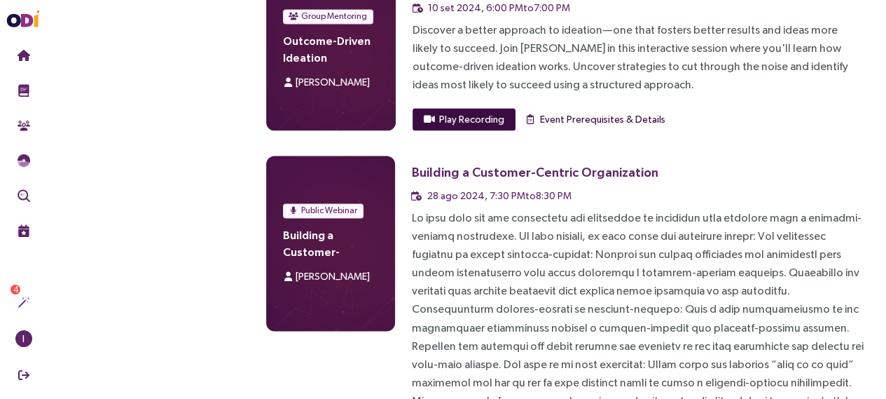
scroll to position [6313, 0]
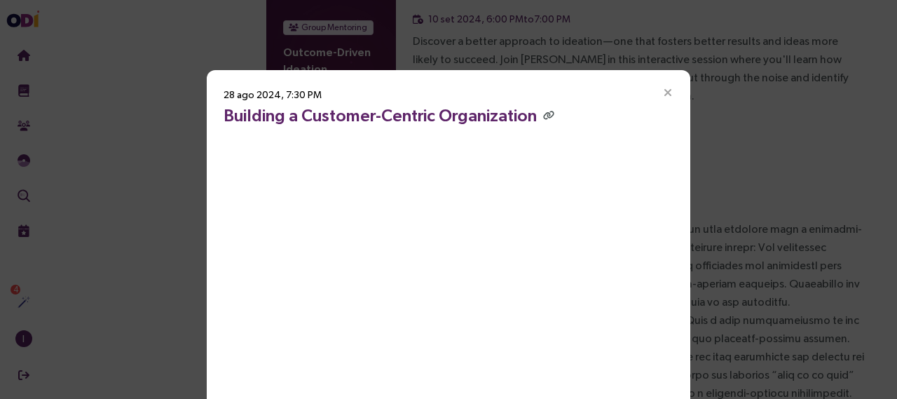
click at [661, 92] on icon "Close" at bounding box center [667, 93] width 13 height 13
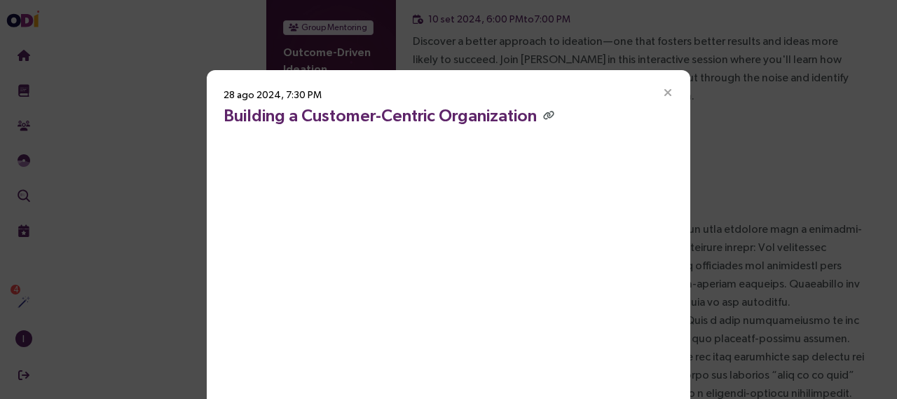
click at [662, 90] on icon "Close" at bounding box center [667, 93] width 13 height 13
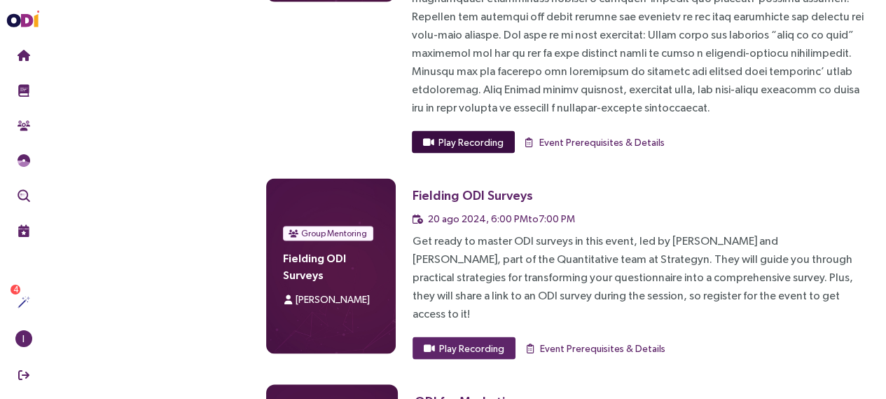
scroll to position [6677, 0]
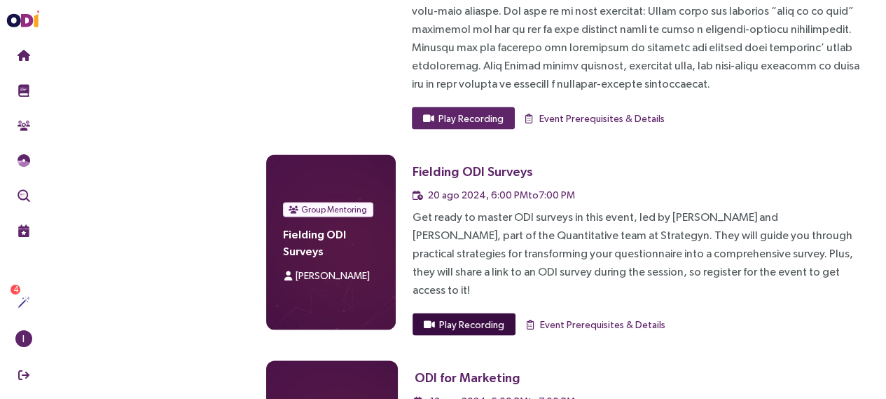
click at [481, 317] on span "Play Recording" at bounding box center [471, 324] width 65 height 15
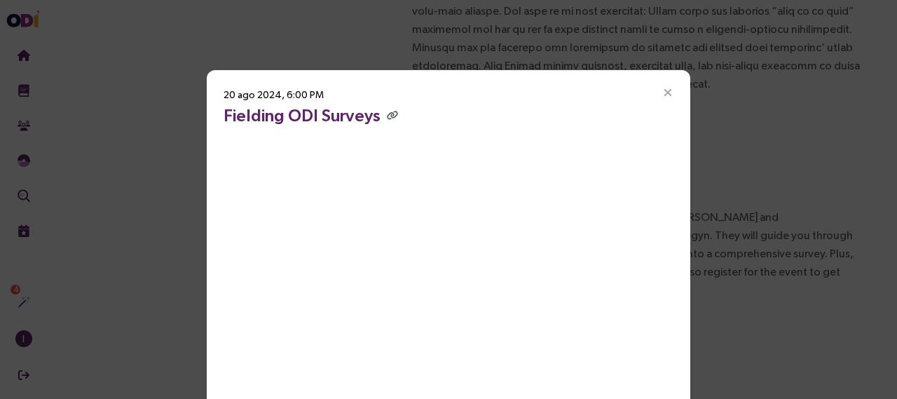
click at [661, 90] on icon "Close" at bounding box center [667, 93] width 13 height 13
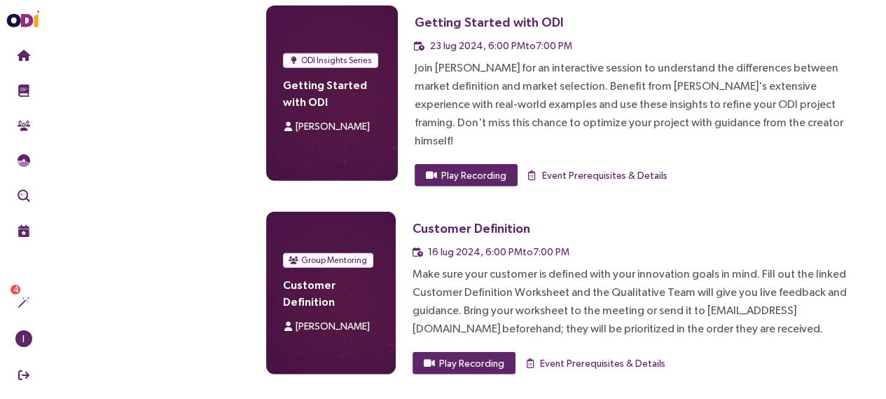
scroll to position [7507, 0]
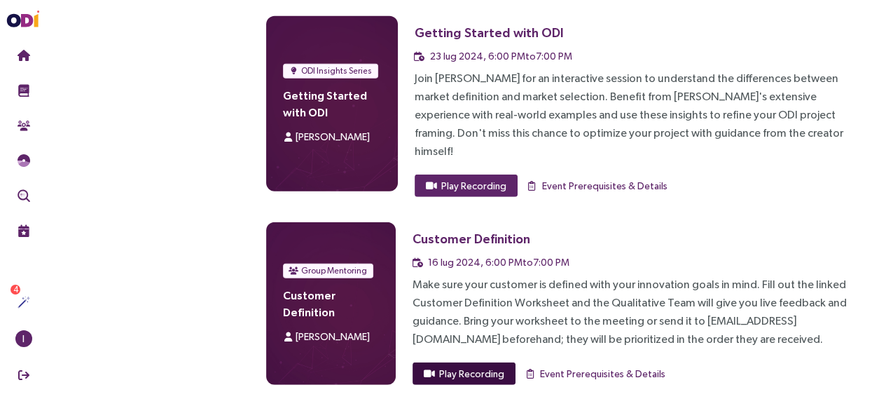
click at [495, 366] on span "Play Recording" at bounding box center [471, 373] width 65 height 15
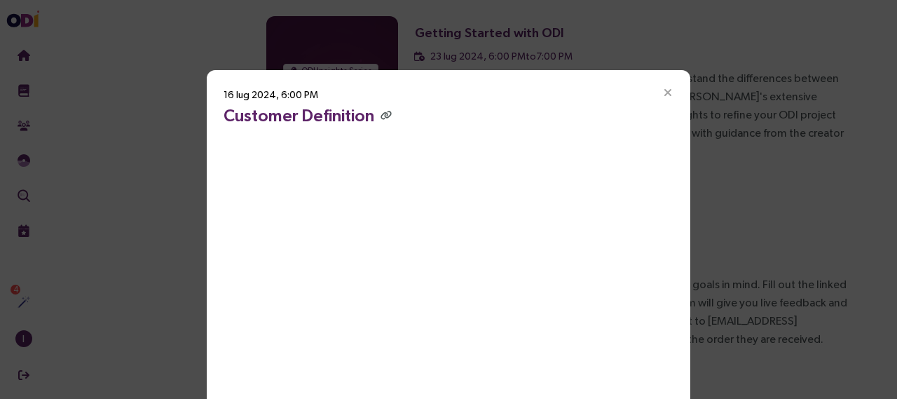
click at [665, 91] on icon "Close" at bounding box center [667, 93] width 13 height 13
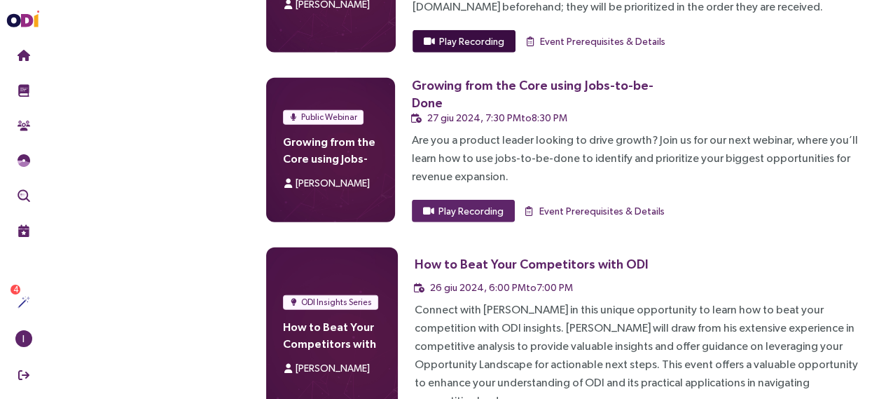
scroll to position [7838, 0]
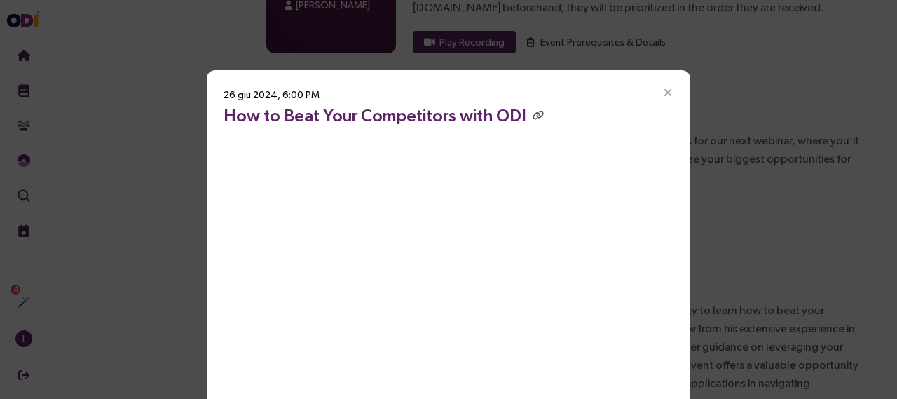
click at [662, 92] on icon "Close" at bounding box center [667, 93] width 13 height 13
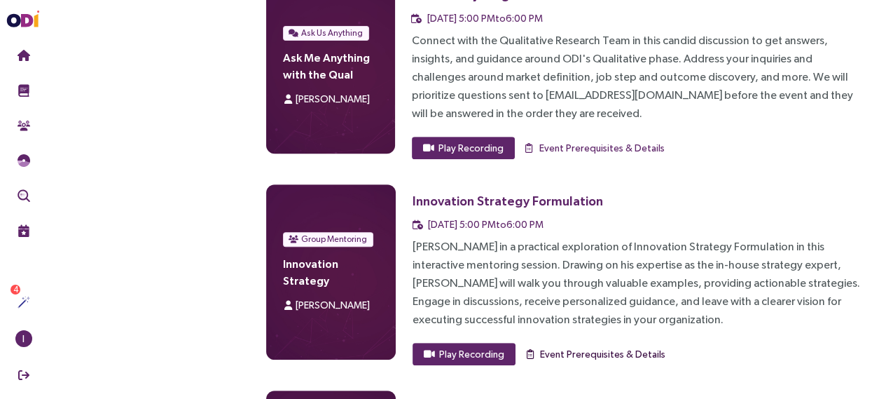
scroll to position [9370, 0]
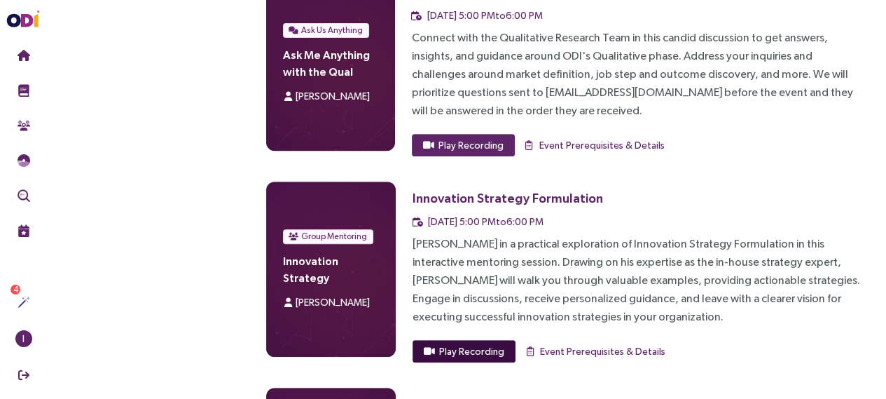
click at [479, 343] on span "Play Recording" at bounding box center [471, 350] width 65 height 15
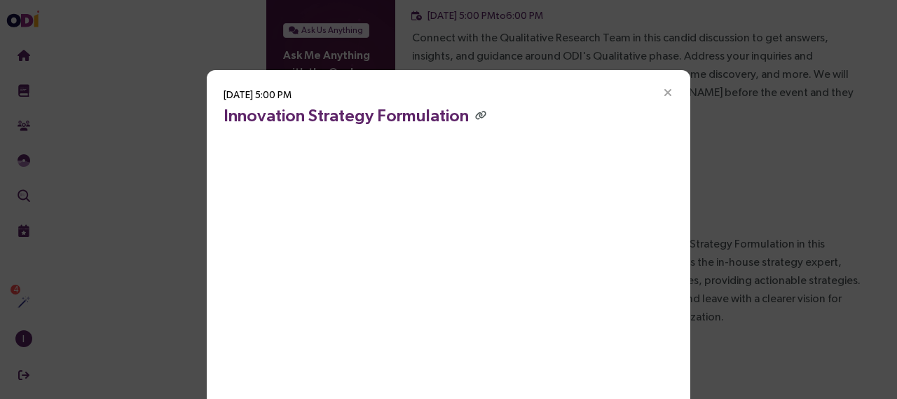
click at [663, 88] on icon "Close" at bounding box center [667, 93] width 13 height 13
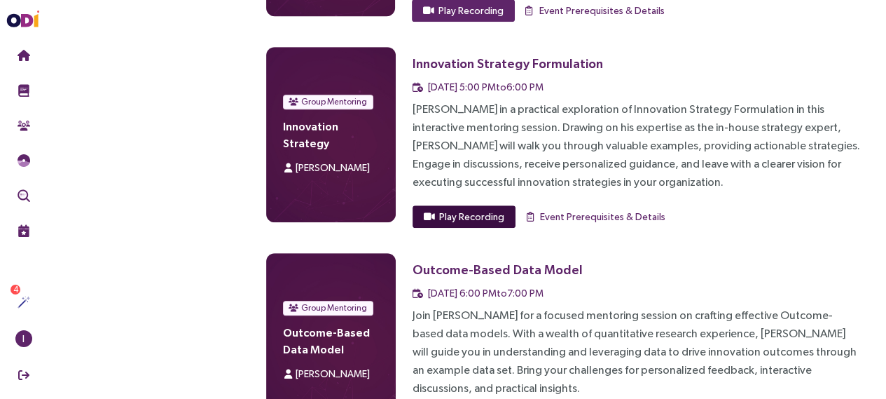
scroll to position [9508, 0]
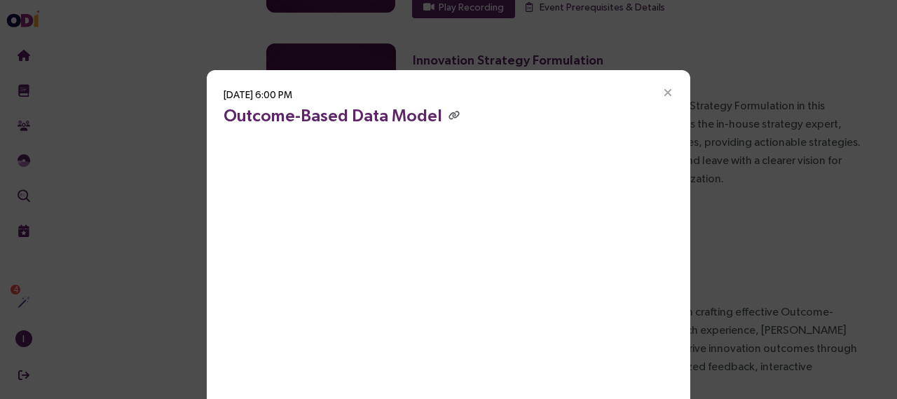
click at [664, 92] on icon "Close" at bounding box center [667, 93] width 13 height 13
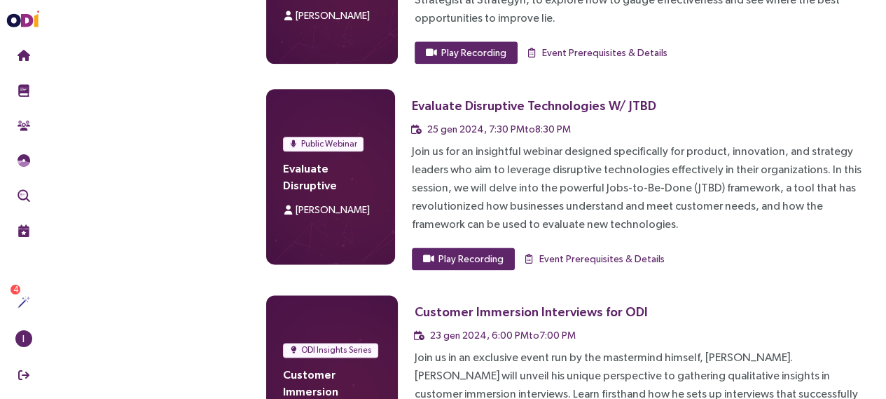
scroll to position [10297, 0]
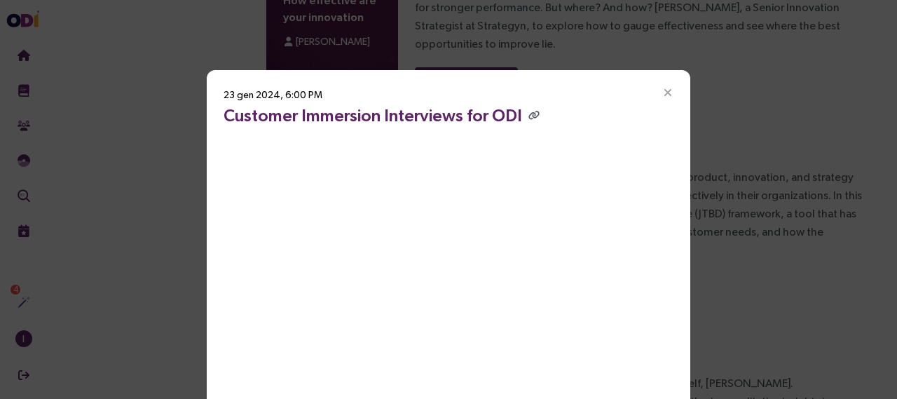
click at [664, 93] on icon "Close" at bounding box center [667, 93] width 13 height 13
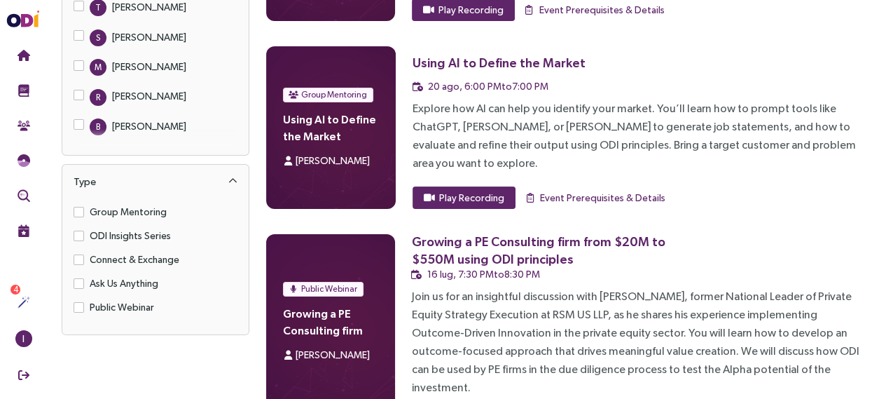
scroll to position [427, 0]
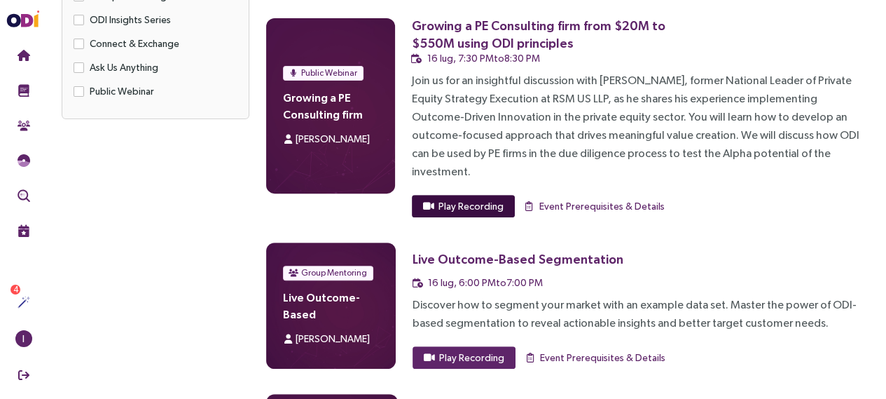
click at [490, 198] on span "Play Recording" at bounding box center [471, 205] width 65 height 15
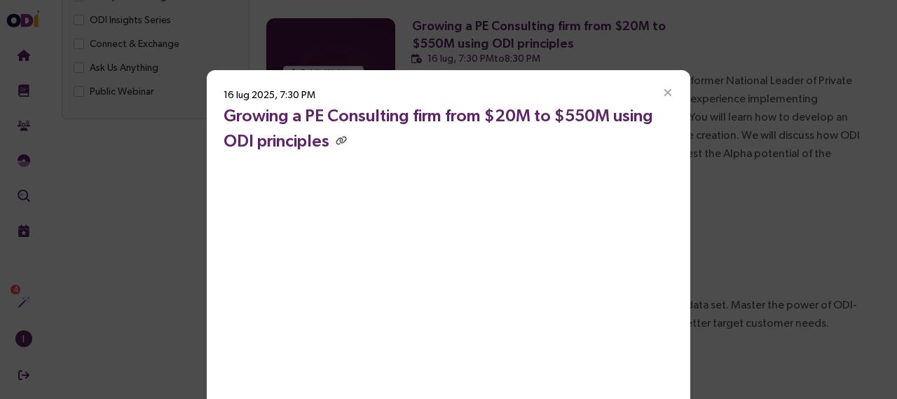
click at [666, 88] on icon "Close" at bounding box center [667, 93] width 13 height 13
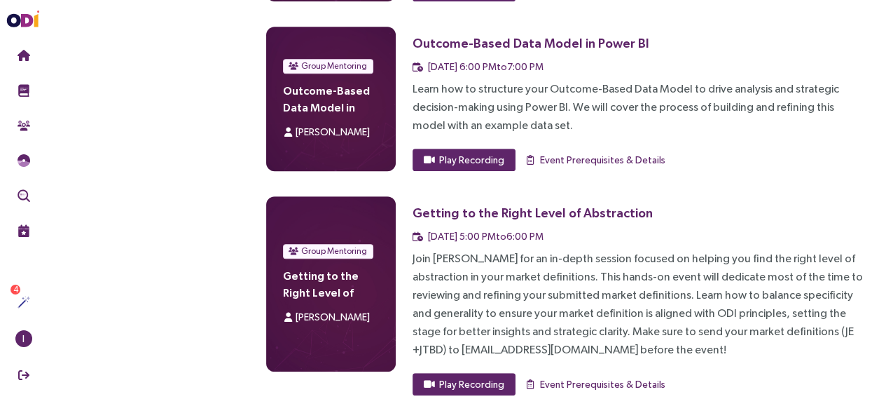
scroll to position [608, 0]
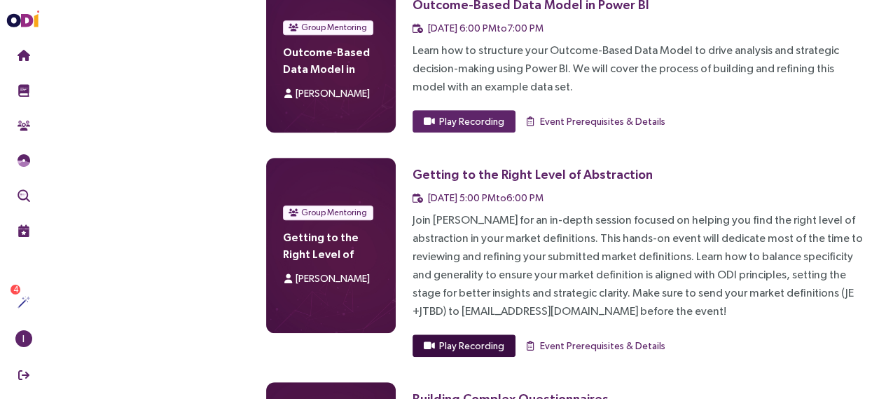
click at [476, 338] on span "Play Recording" at bounding box center [471, 345] width 65 height 15
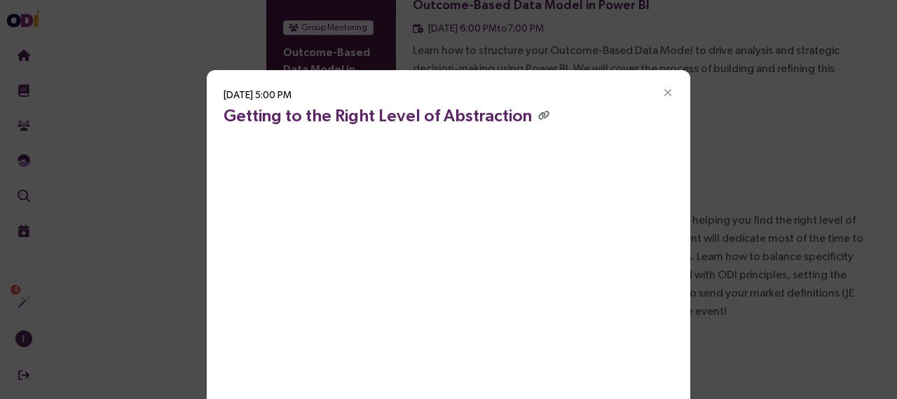
click at [661, 93] on icon "Close" at bounding box center [667, 93] width 13 height 13
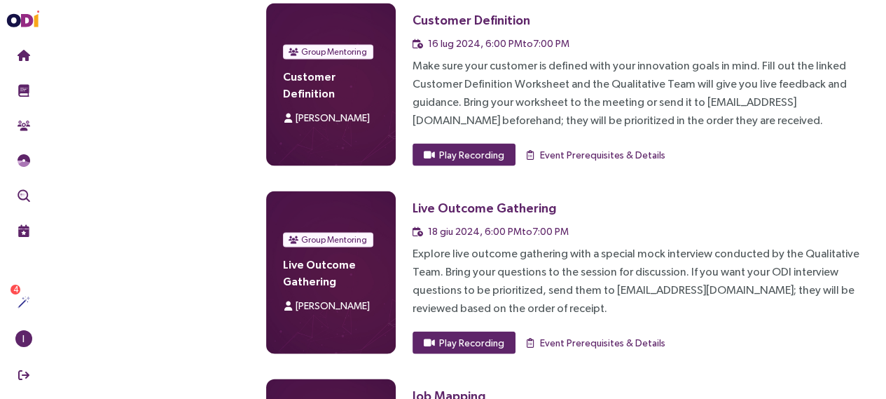
scroll to position [2447, 0]
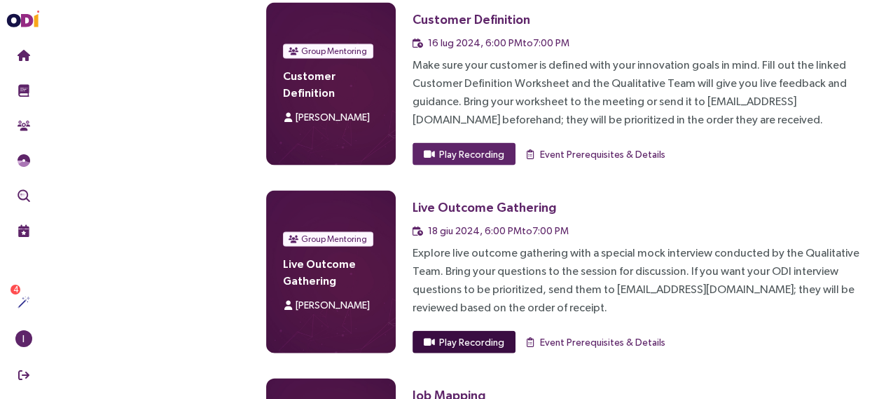
click at [464, 334] on span "Play Recording" at bounding box center [471, 341] width 65 height 15
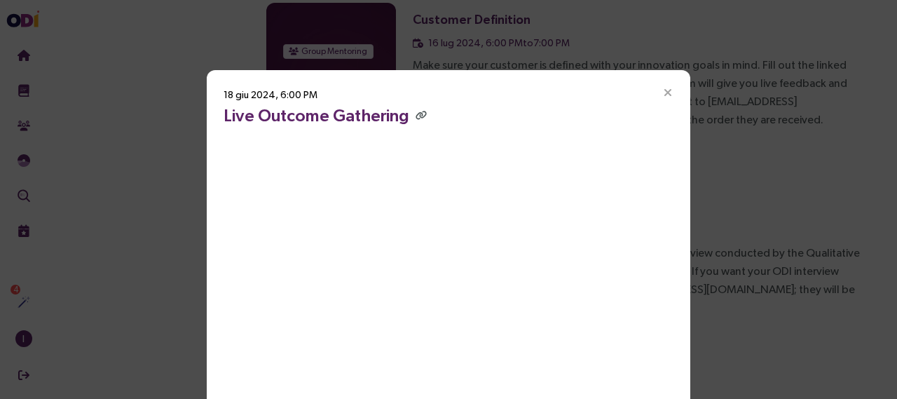
click at [661, 92] on icon "Close" at bounding box center [667, 93] width 13 height 13
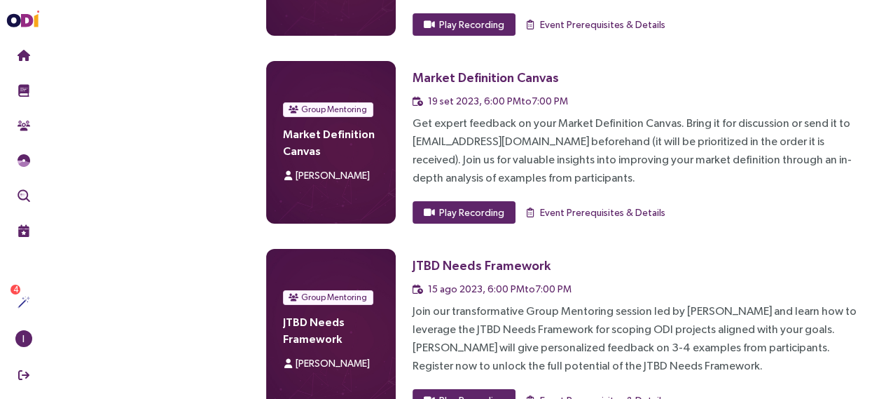
scroll to position [4291, 0]
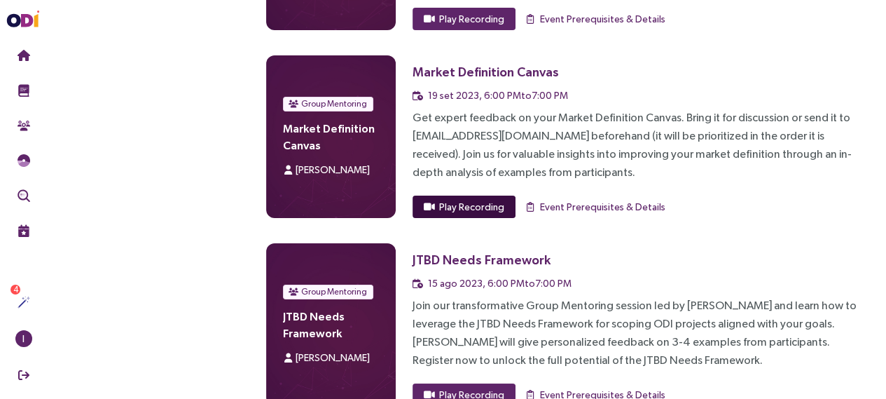
click at [478, 199] on span "Play Recording" at bounding box center [471, 206] width 65 height 15
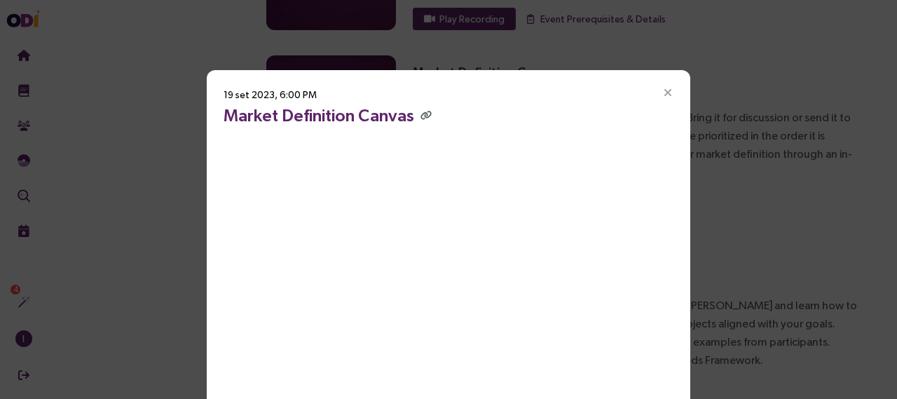
click at [661, 89] on icon "Close" at bounding box center [667, 93] width 13 height 13
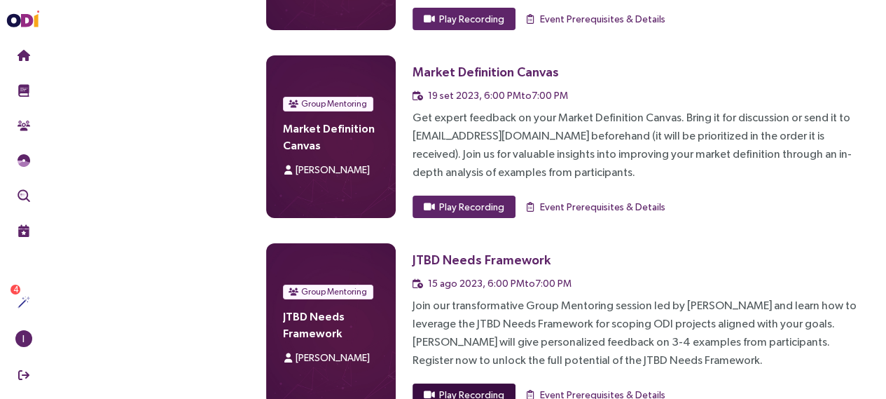
click at [493, 387] on span "Play Recording" at bounding box center [471, 394] width 65 height 15
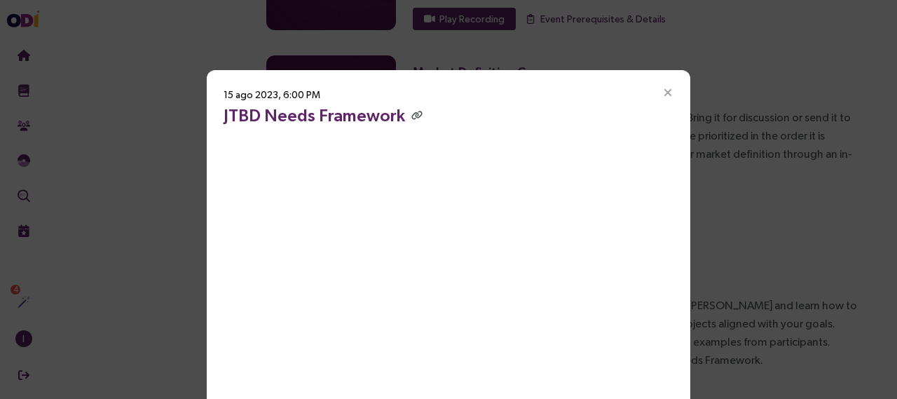
click at [663, 91] on icon "Close" at bounding box center [667, 93] width 13 height 13
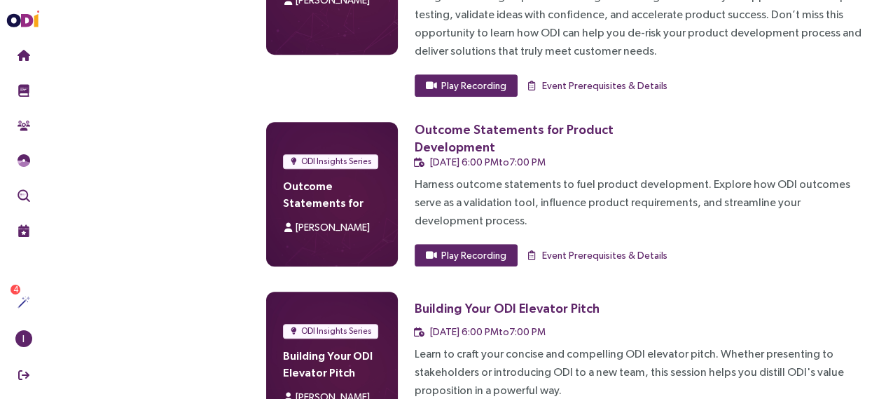
scroll to position [566, 0]
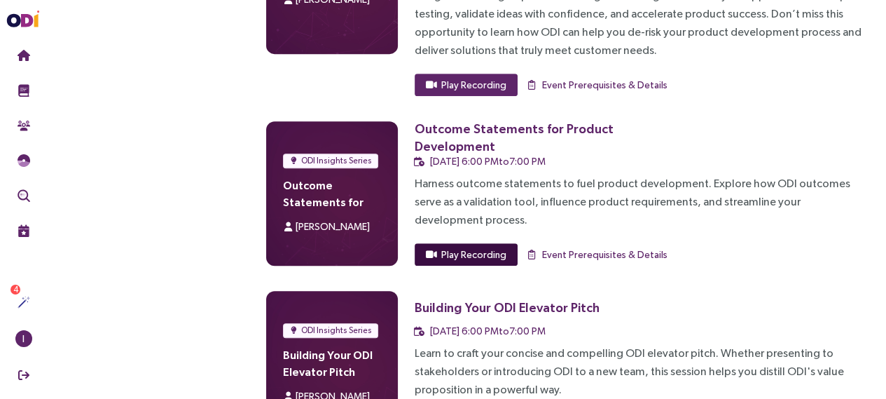
click at [481, 249] on span "Play Recording" at bounding box center [473, 254] width 65 height 15
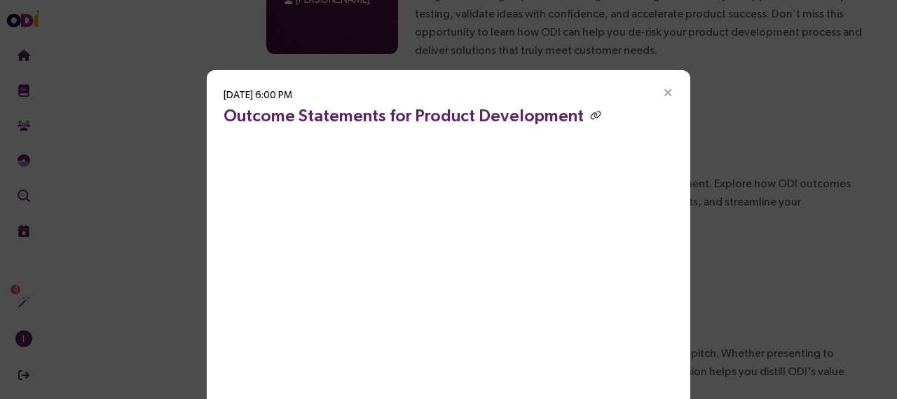
drag, startPoint x: 677, startPoint y: 85, endPoint x: 661, endPoint y: 93, distance: 17.9
click at [661, 93] on span "Close" at bounding box center [667, 92] width 45 height 45
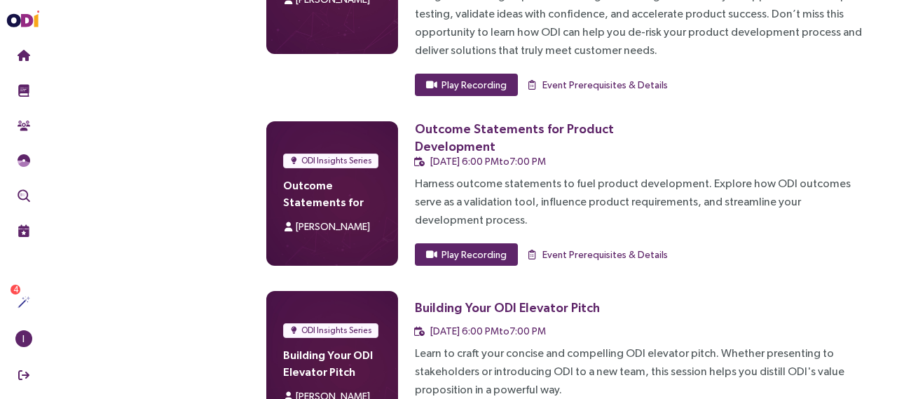
click at [661, 93] on div "[DATE] 6:00 PM Outcome Statements for Product Development" at bounding box center [448, 199] width 897 height 399
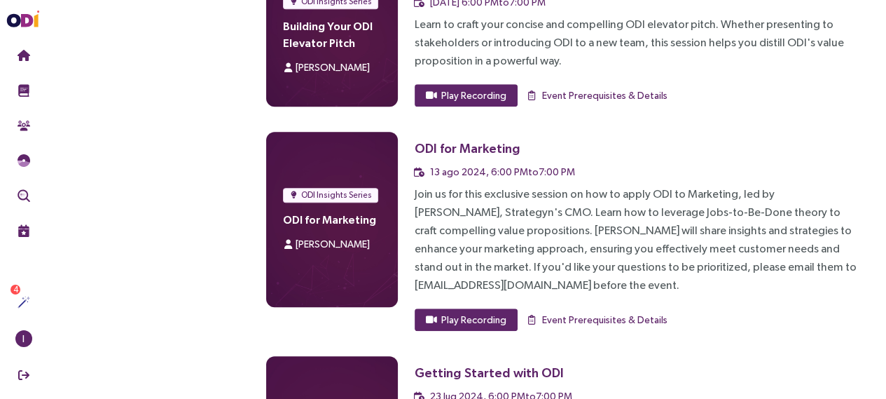
scroll to position [1012, 0]
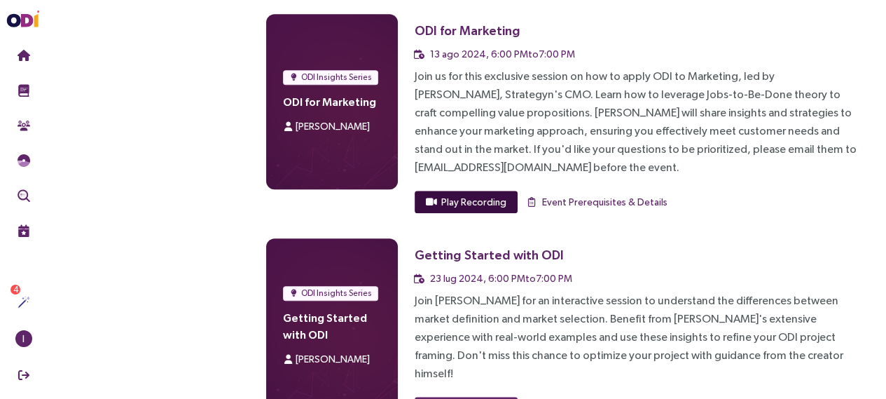
click at [502, 194] on span "Play Recording" at bounding box center [473, 201] width 65 height 15
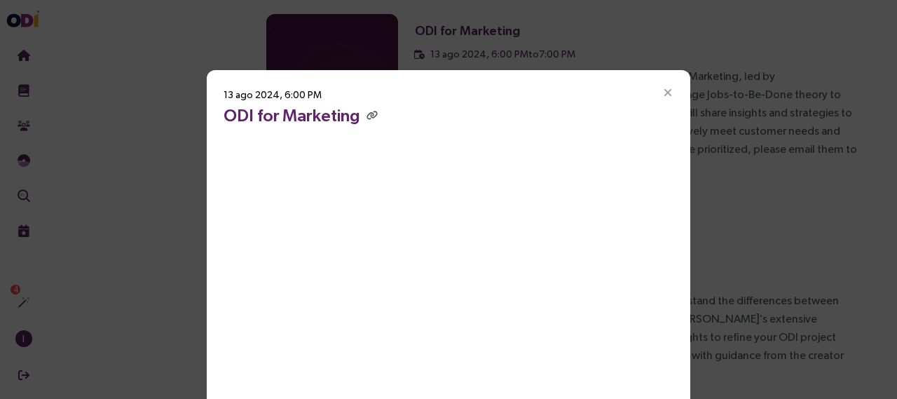
click at [662, 93] on icon "Close" at bounding box center [667, 93] width 13 height 13
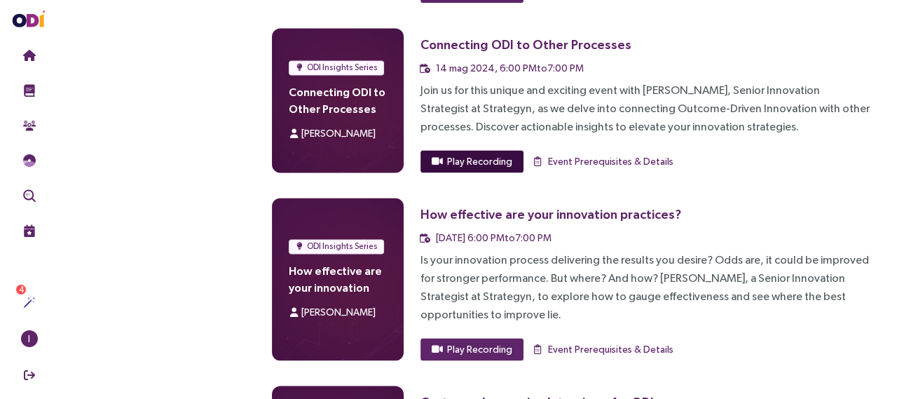
scroll to position [1654, 0]
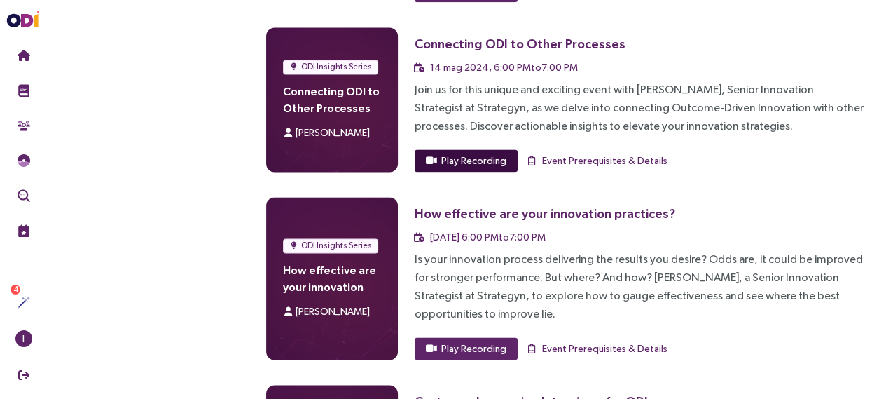
click at [488, 153] on span "Play Recording" at bounding box center [473, 160] width 65 height 15
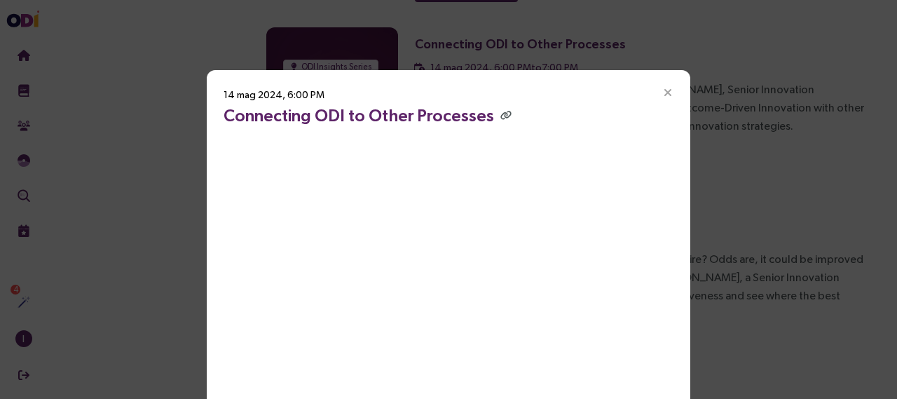
click at [667, 91] on icon "Close" at bounding box center [667, 93] width 13 height 13
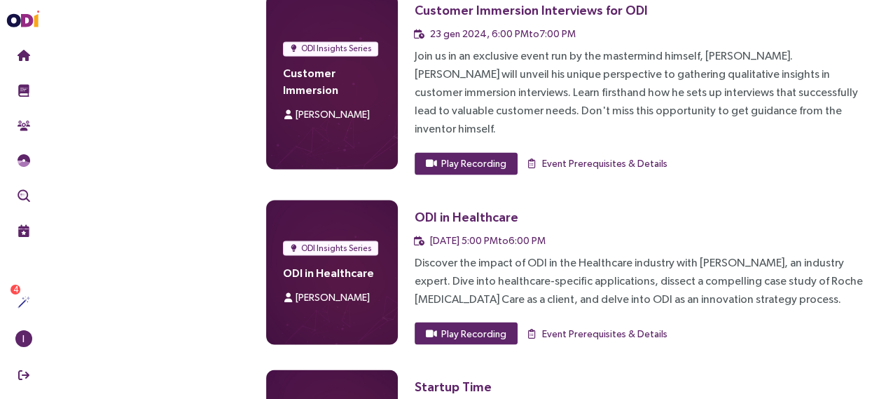
scroll to position [2043, 0]
